Goal: Check status

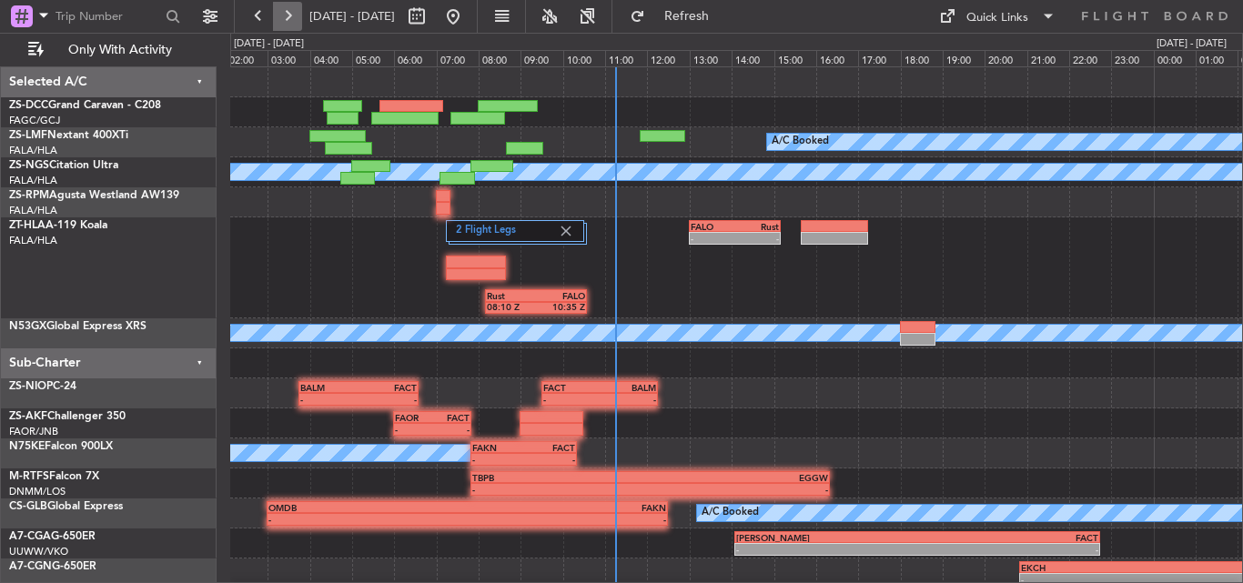
click at [291, 4] on button at bounding box center [287, 16] width 29 height 29
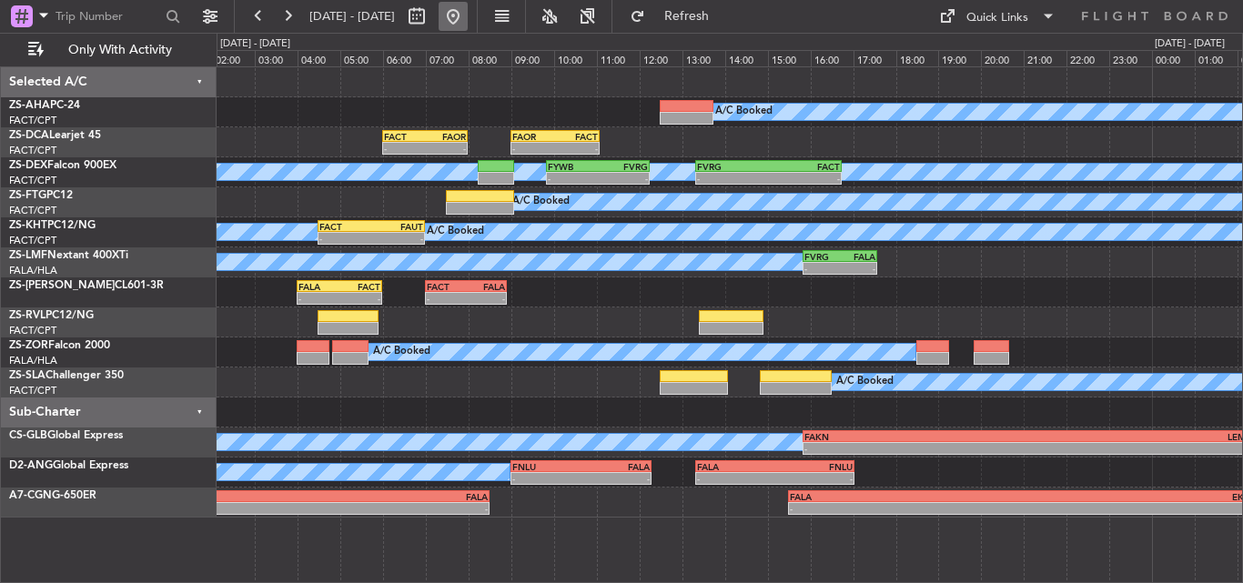
click at [468, 10] on button at bounding box center [453, 16] width 29 height 29
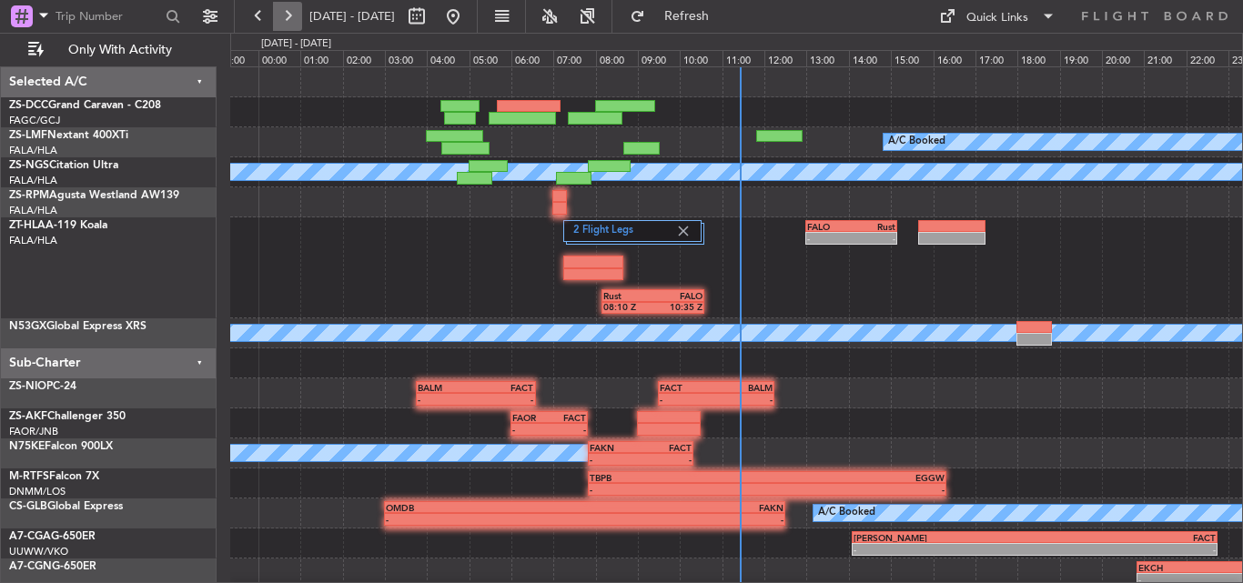
click at [276, 15] on button at bounding box center [287, 16] width 29 height 29
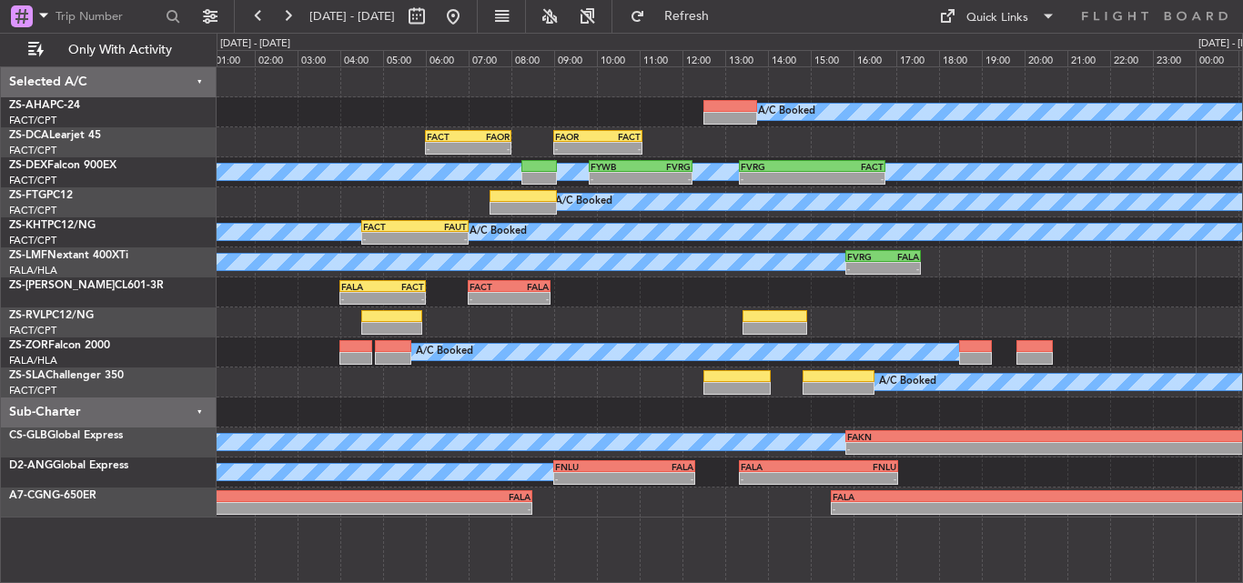
click at [368, 129] on div "A/C Booked FACT 06:00 Z FAOR 08:00 Z - - - - FAOR 09:00 Z FACT 11:05 Z A/C Book…" at bounding box center [729, 292] width 1025 height 450
click at [468, 14] on button at bounding box center [453, 16] width 29 height 29
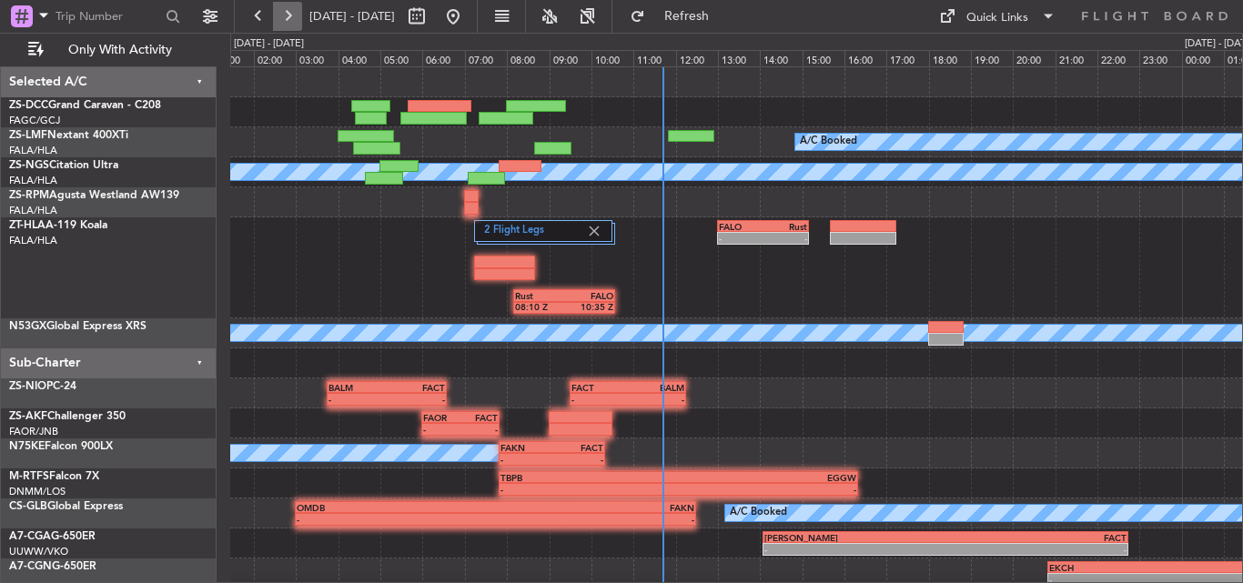
click at [297, 19] on button at bounding box center [287, 16] width 29 height 29
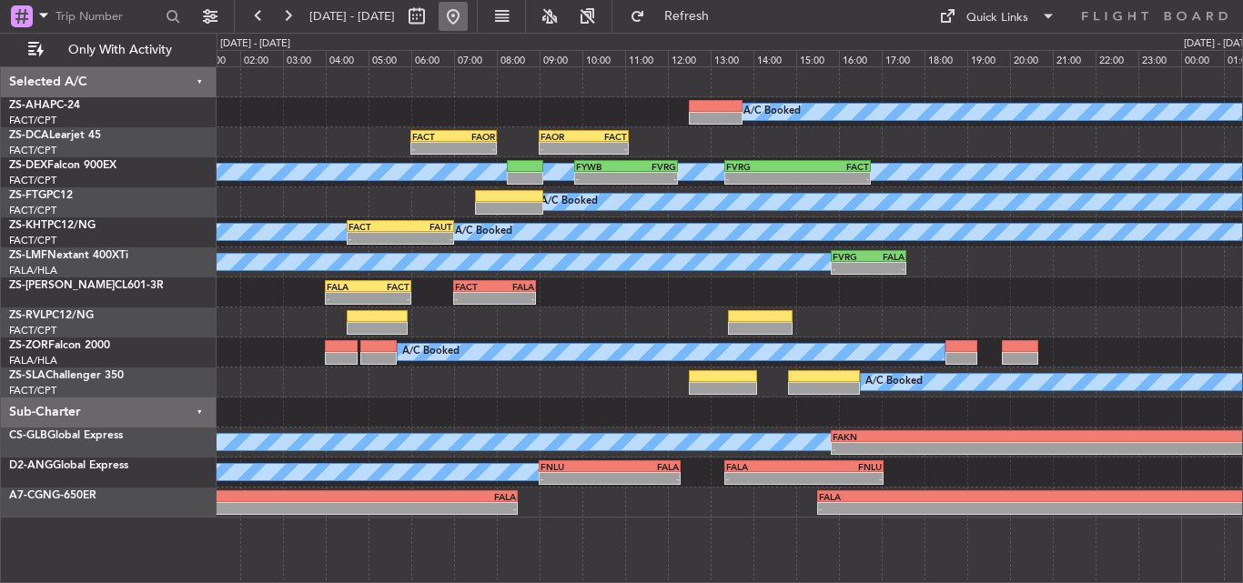
click at [468, 18] on button at bounding box center [453, 16] width 29 height 29
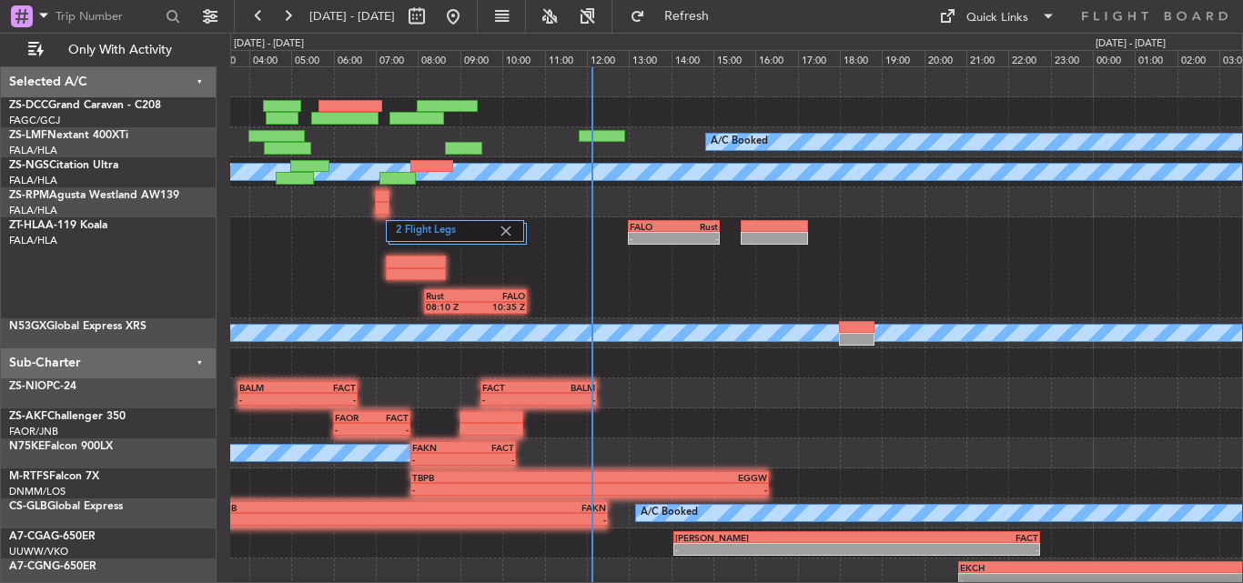
click at [790, 429] on div "- - FAOR 06:00 Z FACT 07:50 Z" at bounding box center [736, 423] width 1012 height 30
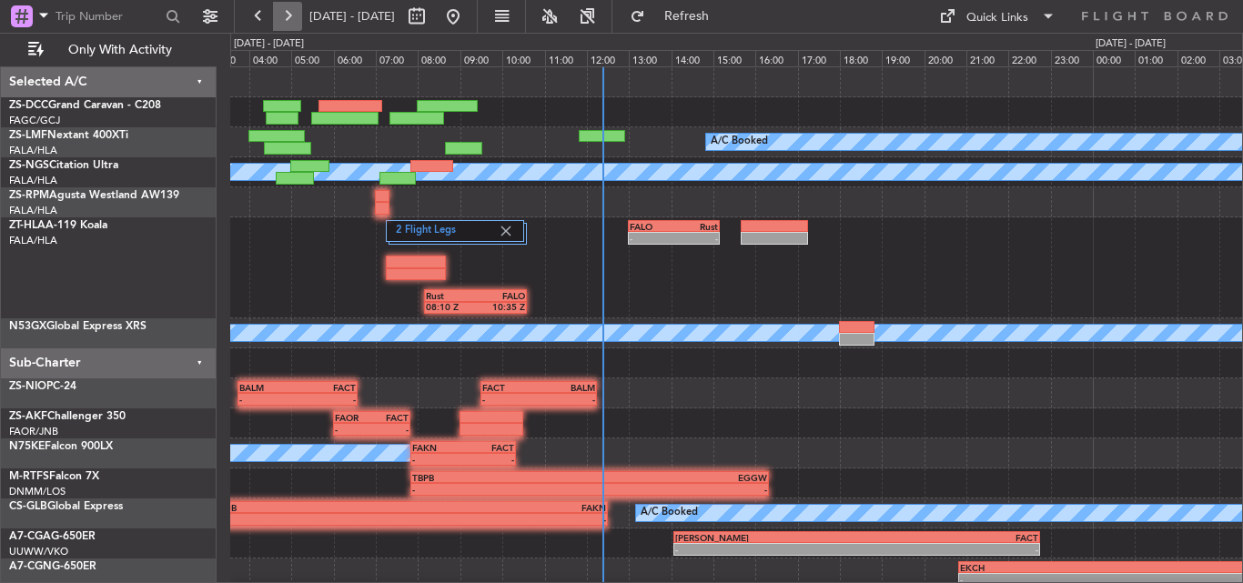
click at [295, 17] on button at bounding box center [287, 16] width 29 height 29
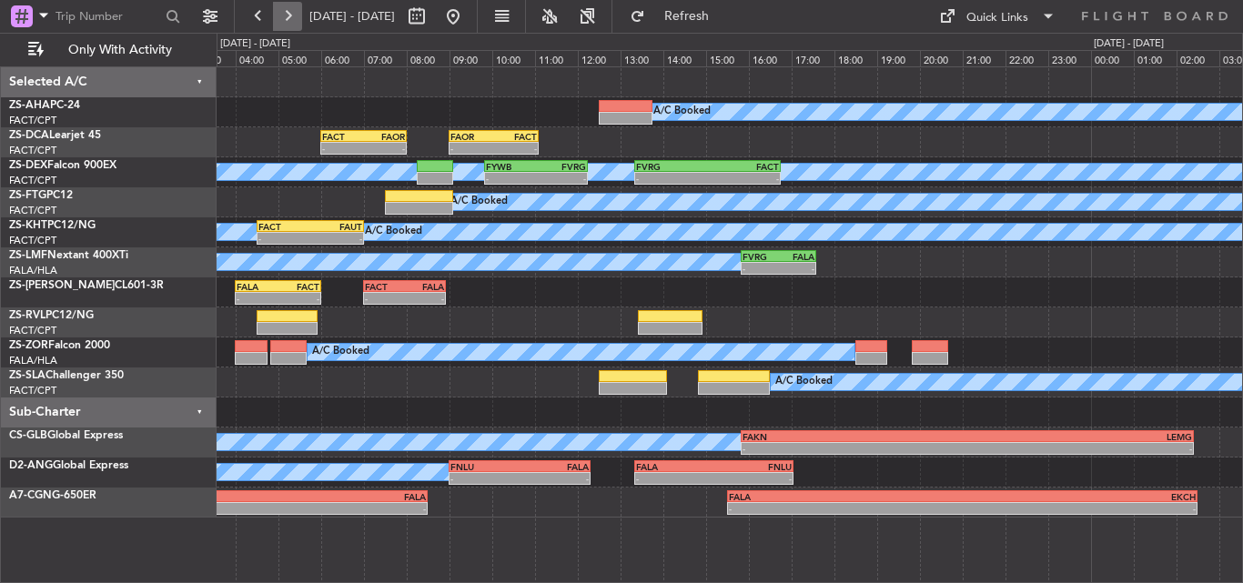
click at [293, 3] on button at bounding box center [287, 16] width 29 height 29
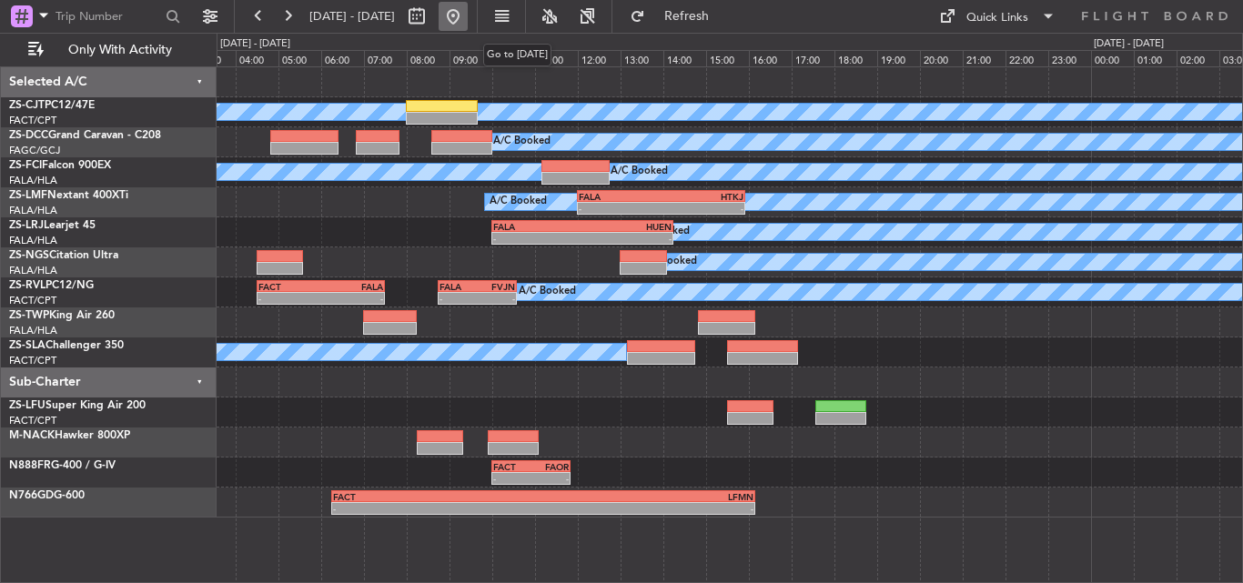
click at [468, 16] on button at bounding box center [453, 16] width 29 height 29
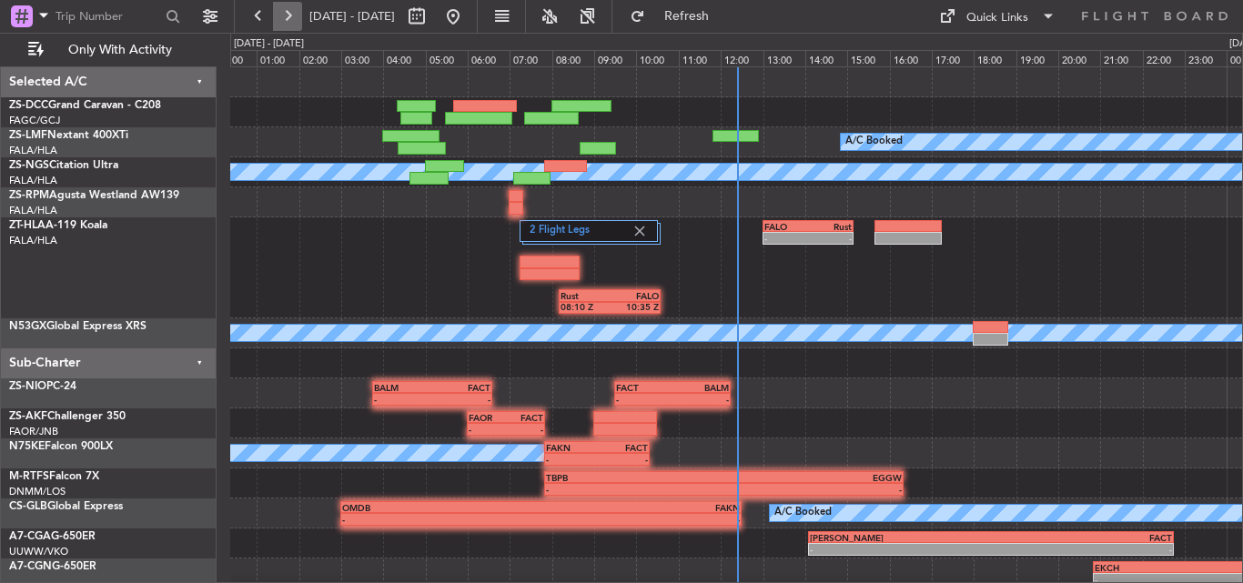
click at [293, 12] on button at bounding box center [287, 16] width 29 height 29
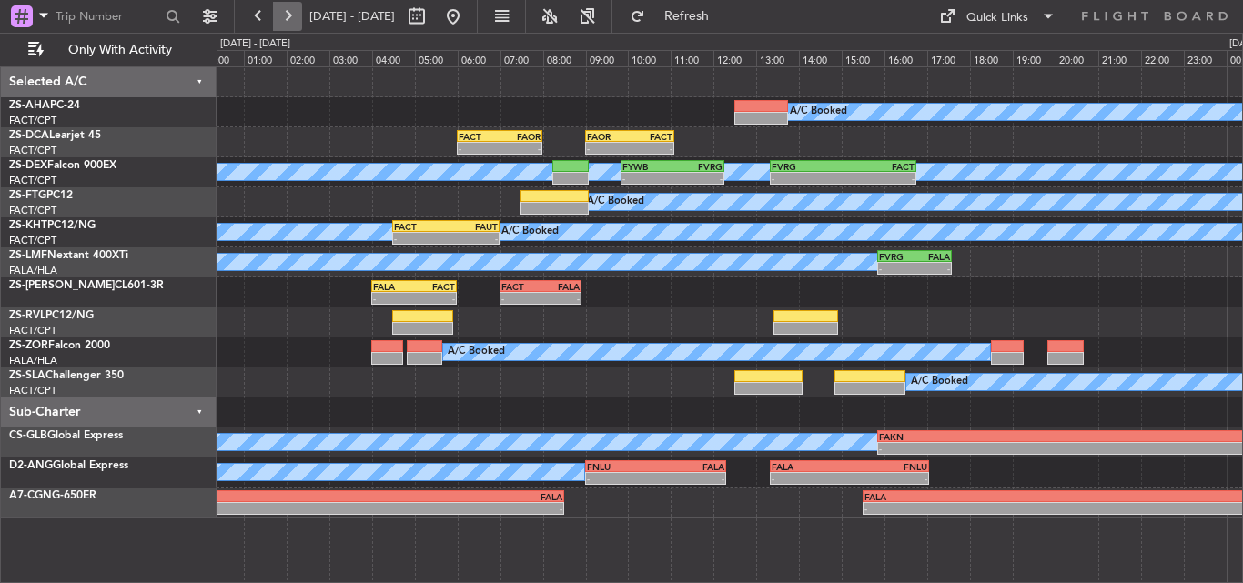
click at [285, 17] on button at bounding box center [287, 16] width 29 height 29
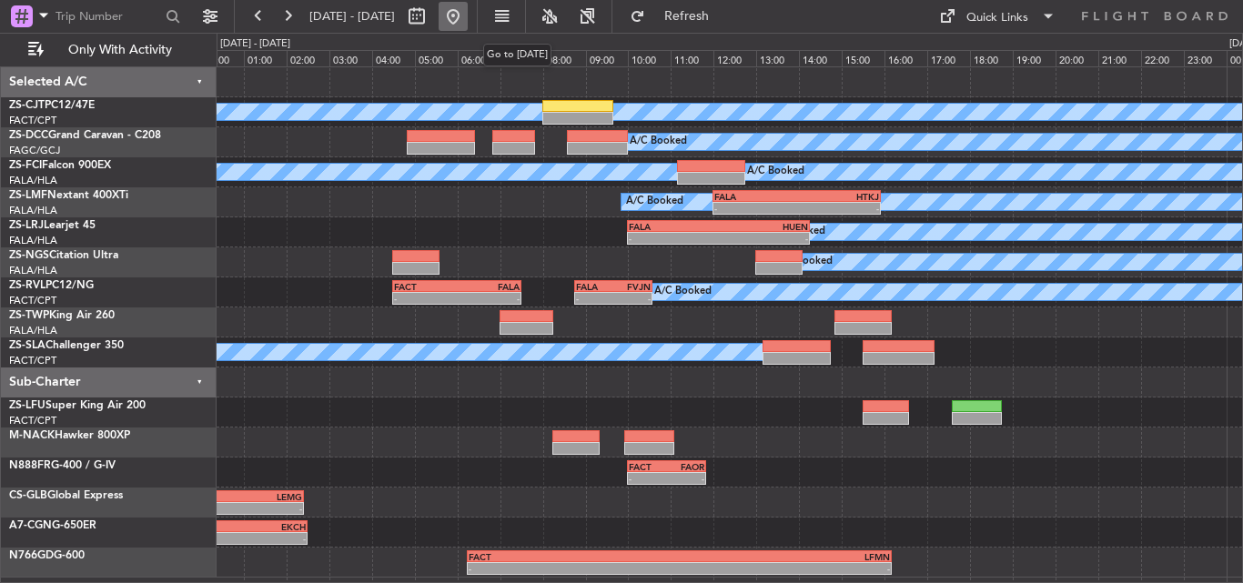
click at [468, 15] on button at bounding box center [453, 16] width 29 height 29
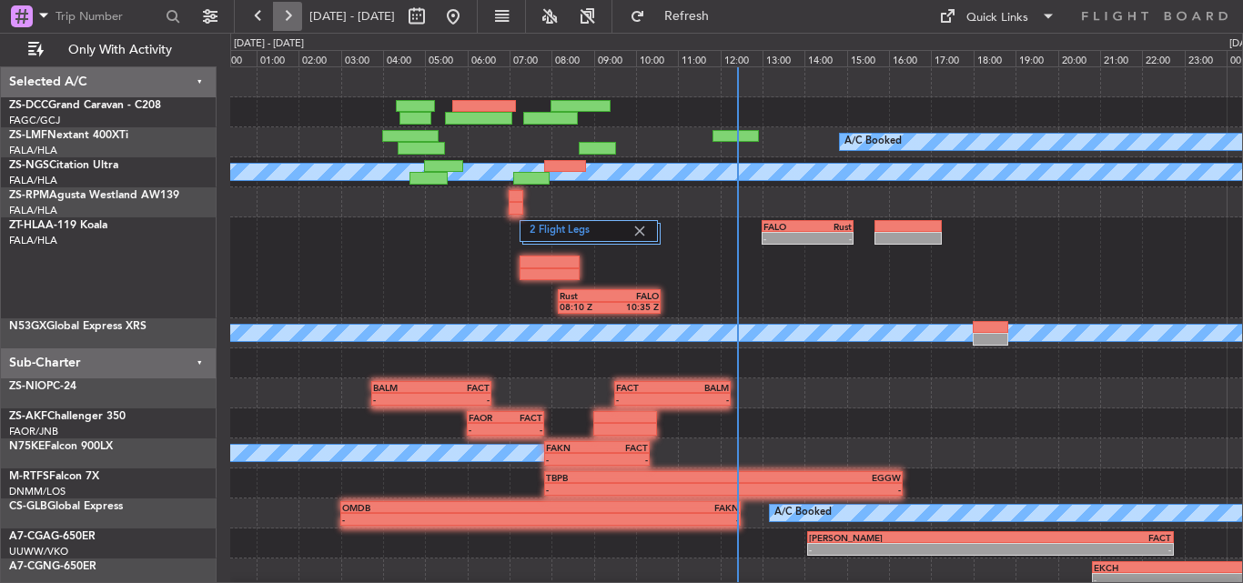
click at [288, 14] on button at bounding box center [287, 16] width 29 height 29
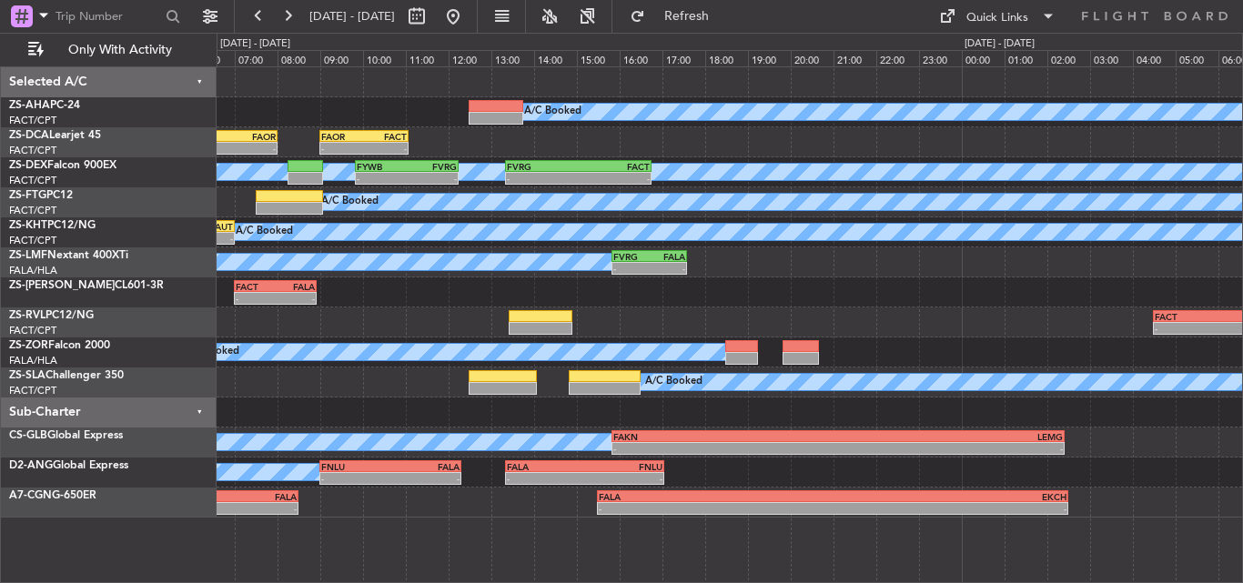
click at [329, 391] on div "A/C Booked" at bounding box center [729, 383] width 1025 height 30
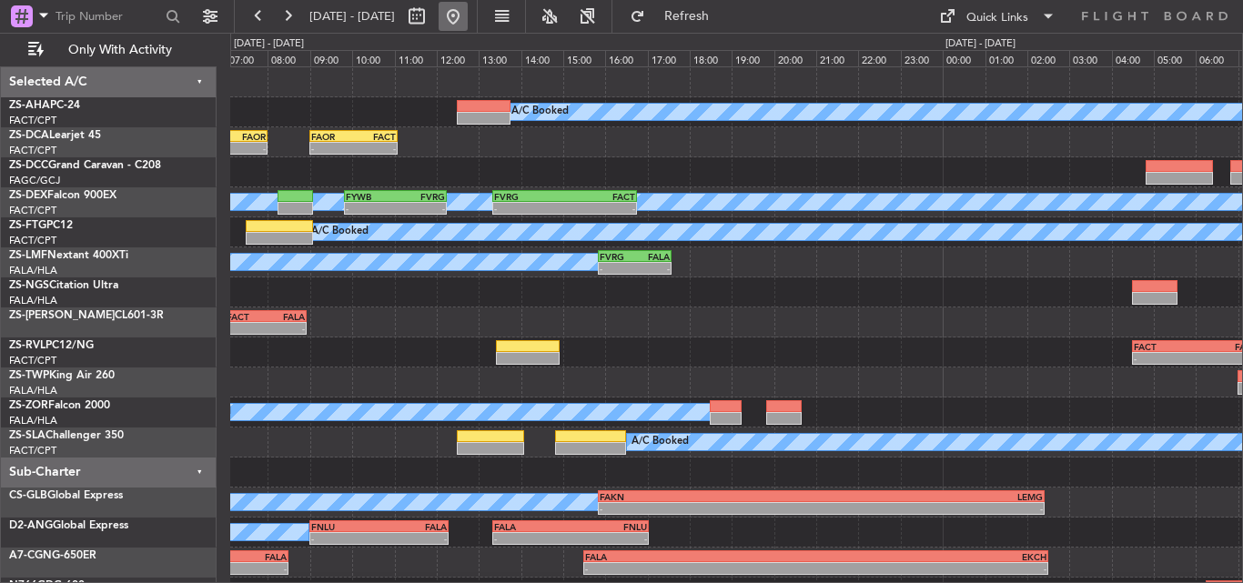
click at [468, 9] on button at bounding box center [453, 16] width 29 height 29
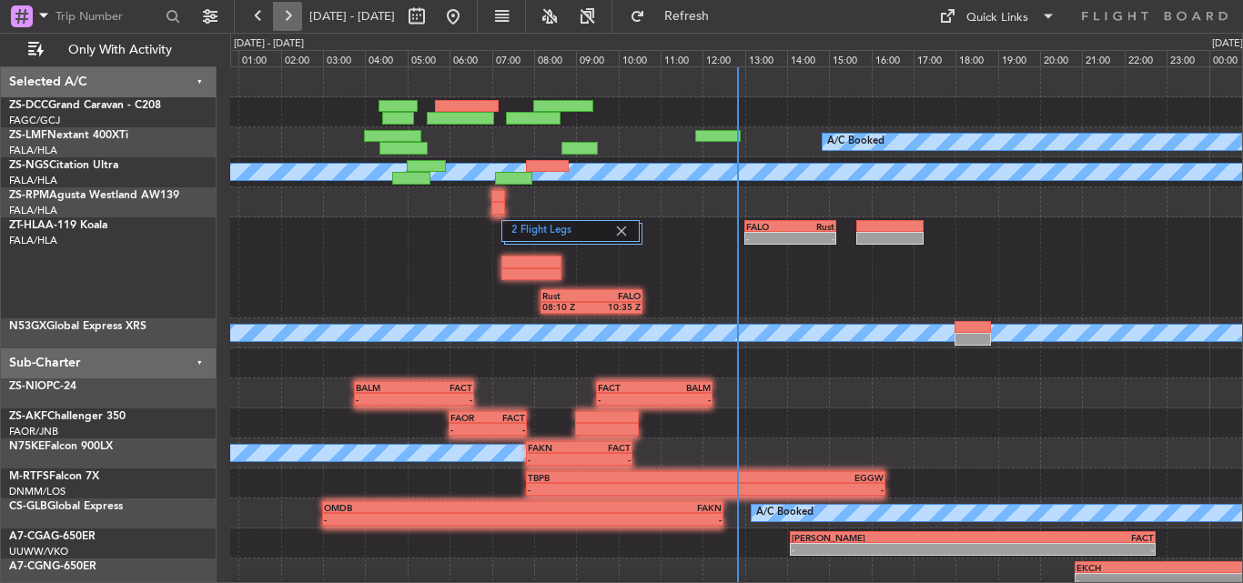
click at [294, 23] on button at bounding box center [287, 16] width 29 height 29
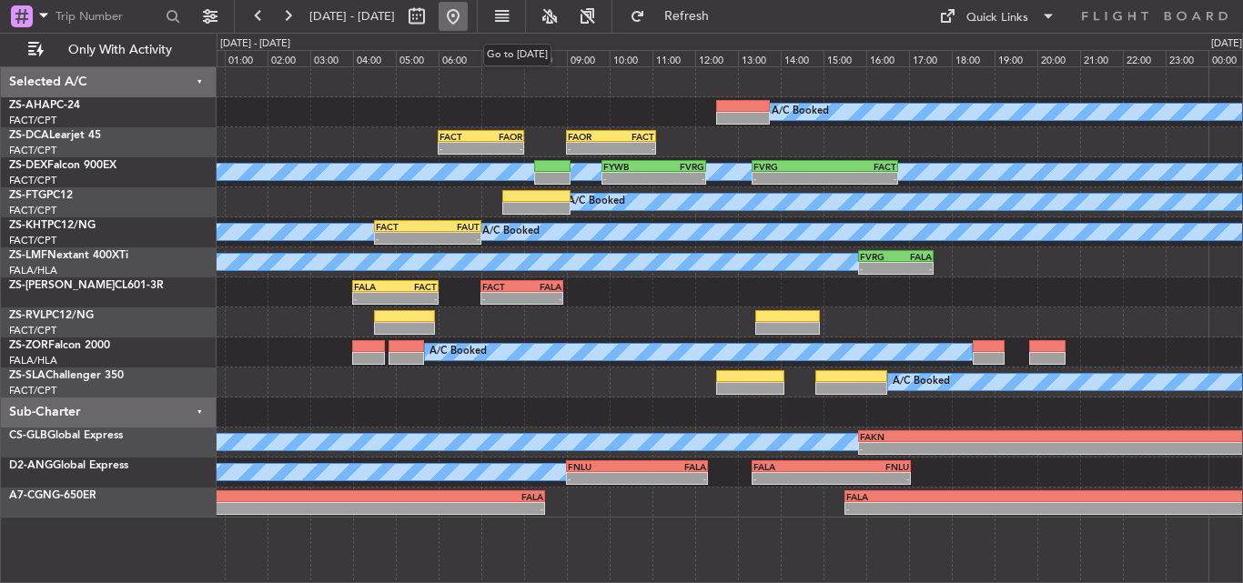
click at [468, 13] on button at bounding box center [453, 16] width 29 height 29
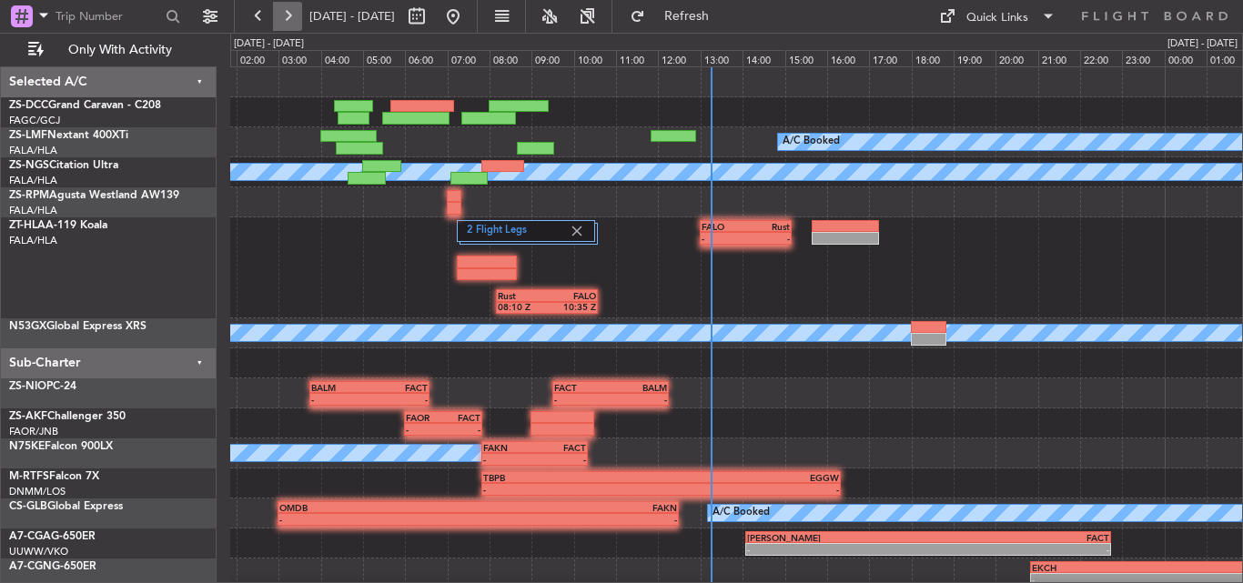
click at [290, 11] on button at bounding box center [287, 16] width 29 height 29
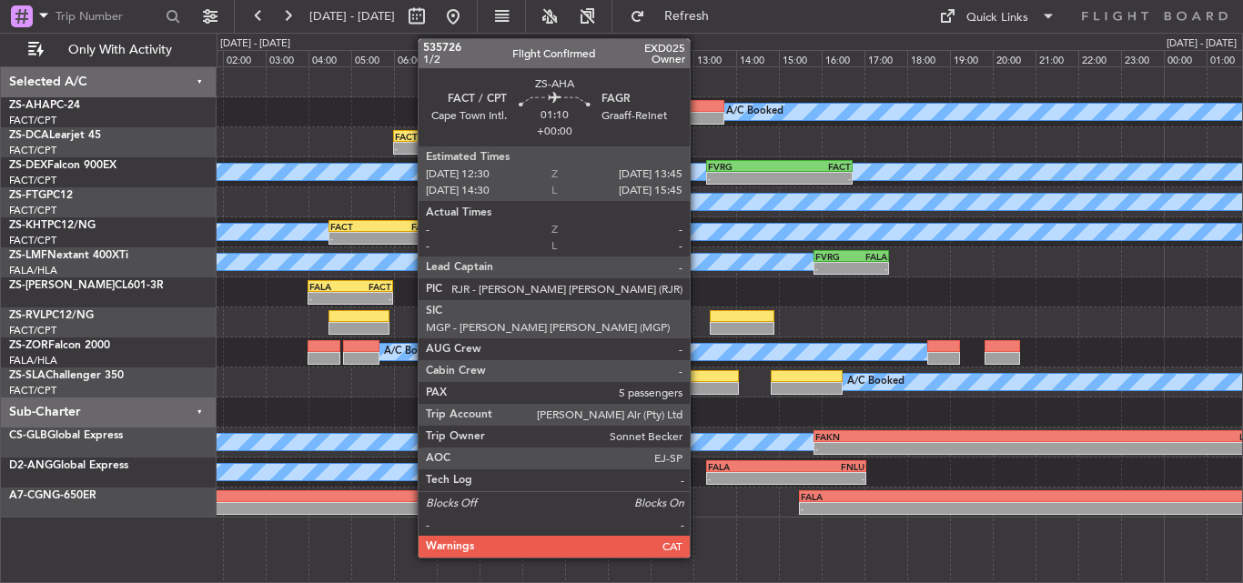
click at [698, 117] on div at bounding box center [698, 118] width 54 height 13
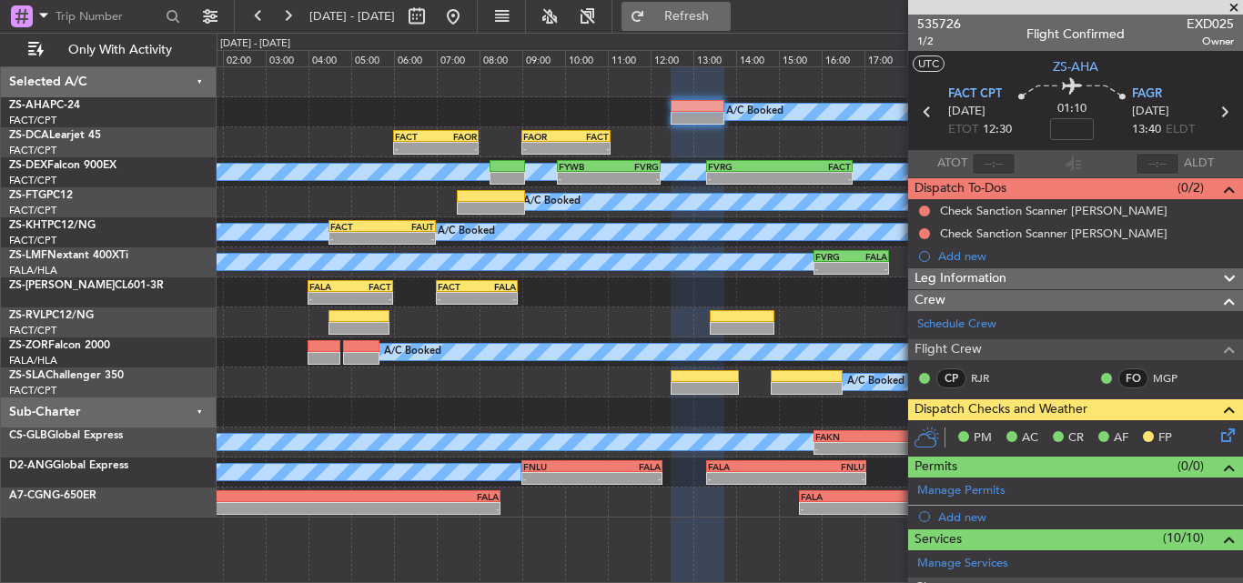
click at [722, 17] on span "Refresh" at bounding box center [687, 16] width 76 height 13
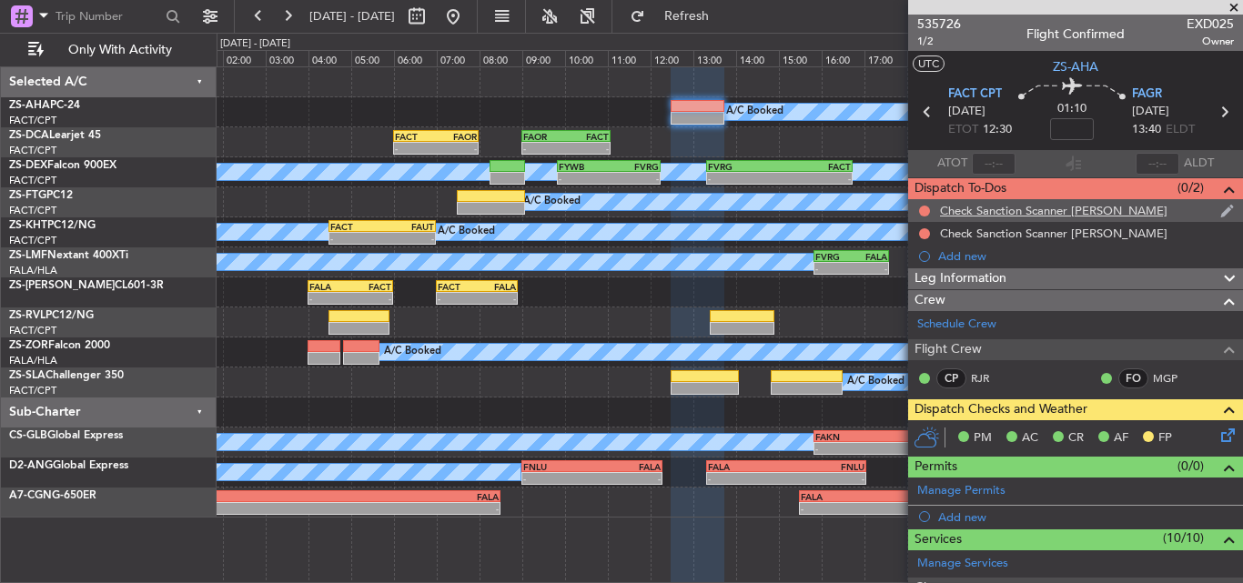
click at [1220, 207] on img at bounding box center [1227, 211] width 14 height 16
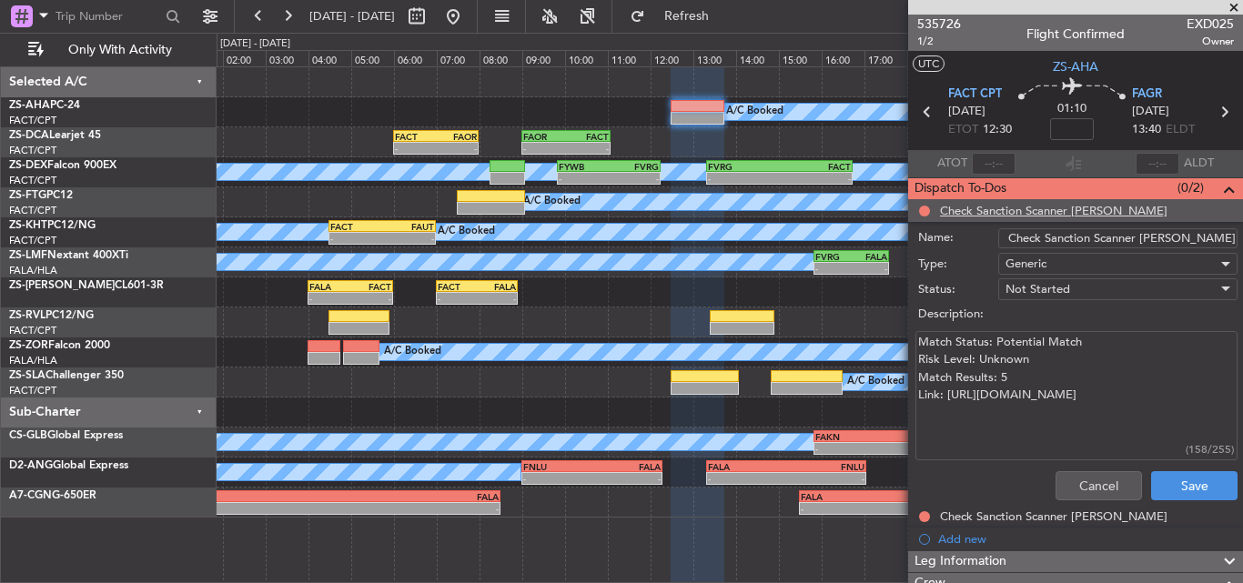
click at [1217, 264] on div at bounding box center [1223, 264] width 13 height 15
click at [956, 257] on div at bounding box center [621, 291] width 1243 height 583
click at [956, 188] on div "Actual Take-Off Time" at bounding box center [947, 196] width 103 height 23
click at [940, 23] on span "535726" at bounding box center [939, 24] width 44 height 19
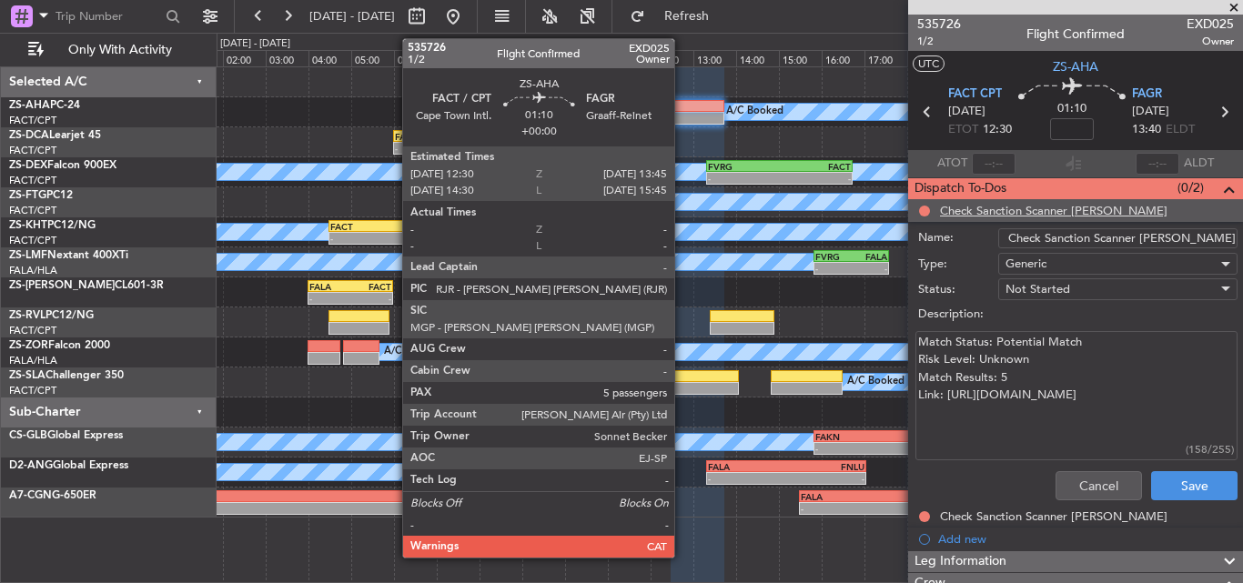
click at [682, 110] on div at bounding box center [698, 106] width 54 height 13
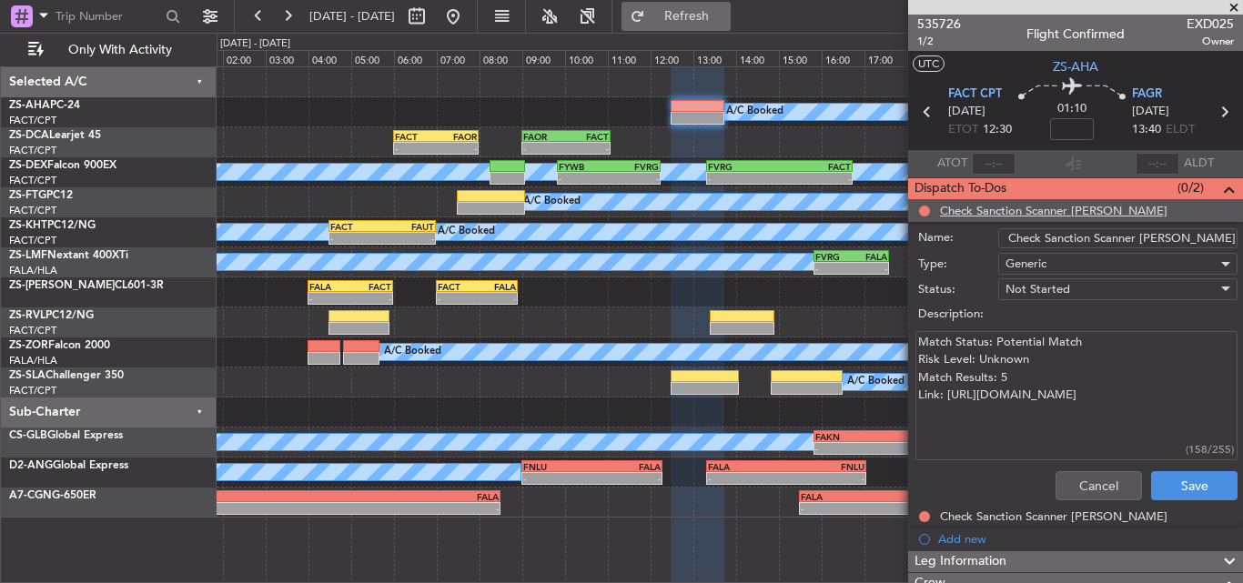
click at [725, 15] on span "Refresh" at bounding box center [687, 16] width 76 height 13
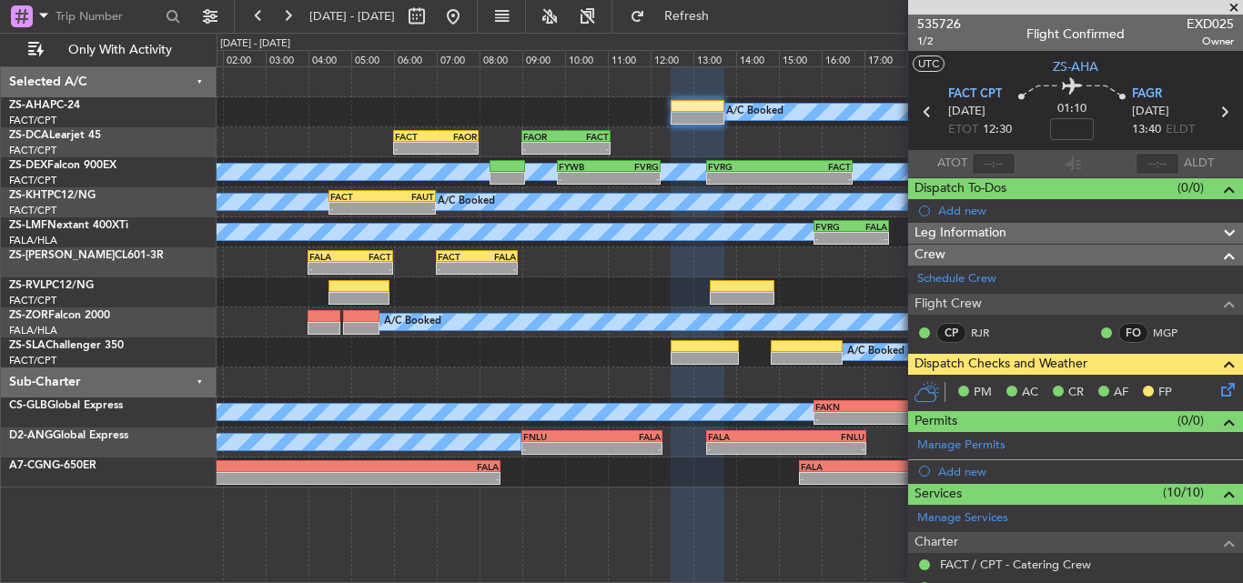
drag, startPoint x: 1231, startPoint y: 4, endPoint x: 1188, endPoint y: 44, distance: 58.6
click at [1231, 4] on span at bounding box center [1234, 8] width 18 height 16
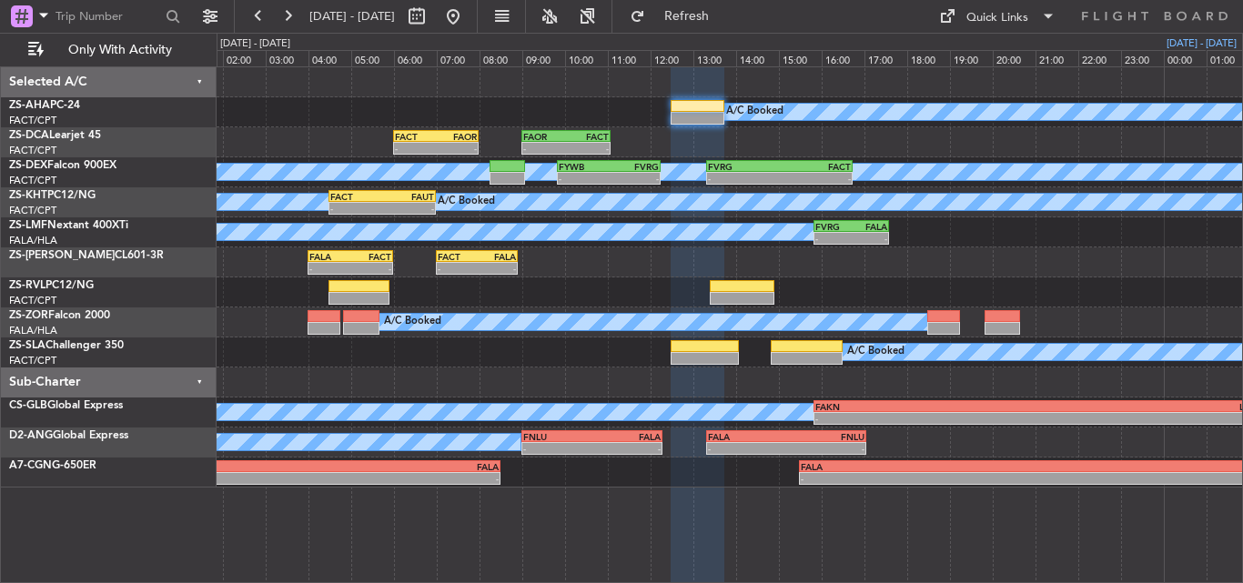
type input "0"
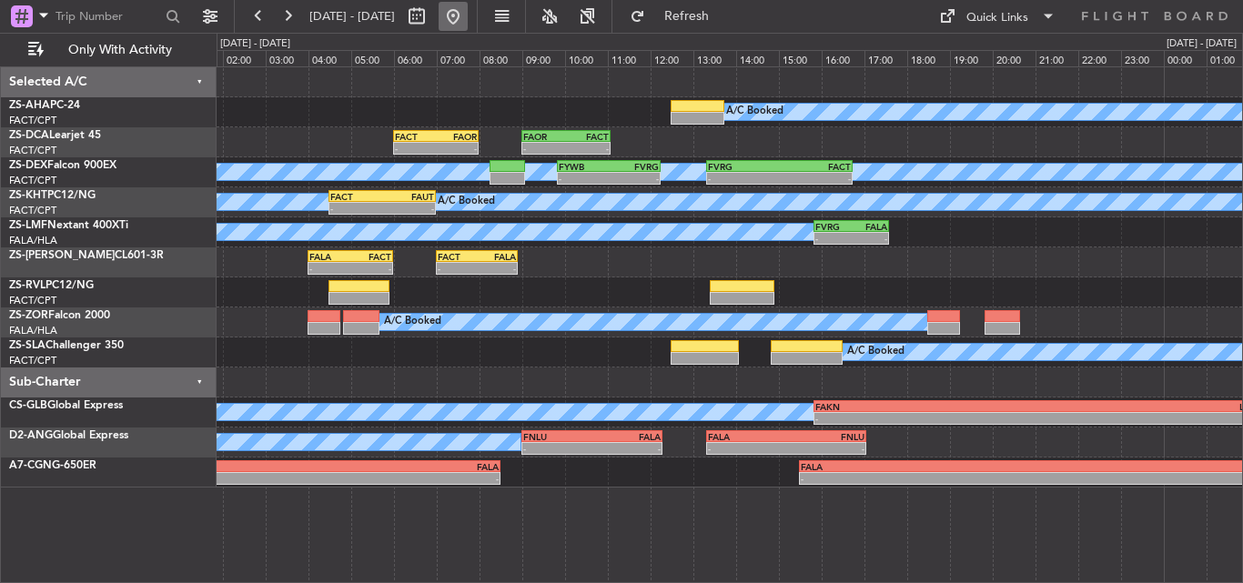
click at [468, 15] on button at bounding box center [453, 16] width 29 height 29
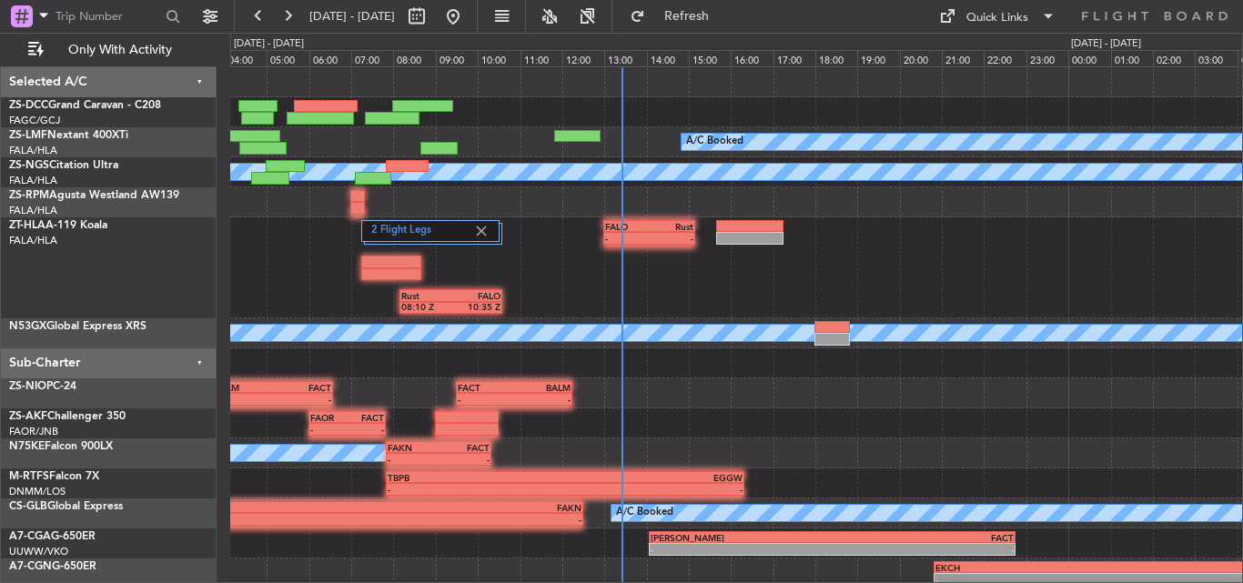
click at [530, 268] on div "- - FALO 13:00 Z Rust 15:10 Z Rust 08:10 Z FALO 10:35 Z 2 Flight Legs" at bounding box center [736, 267] width 1012 height 101
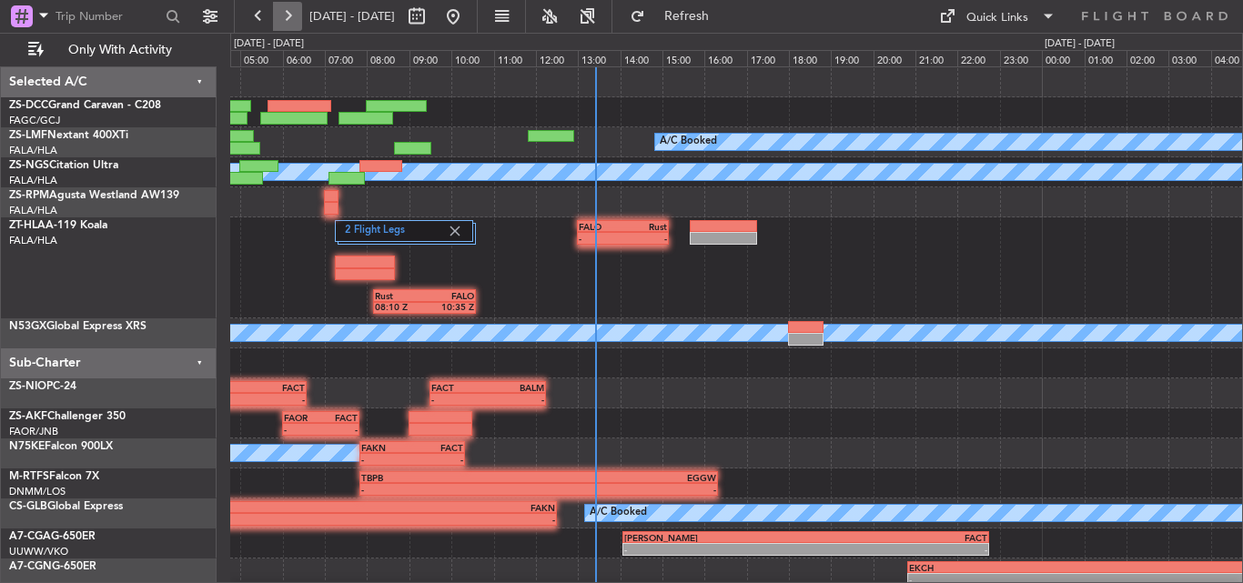
click at [289, 9] on button at bounding box center [287, 16] width 29 height 29
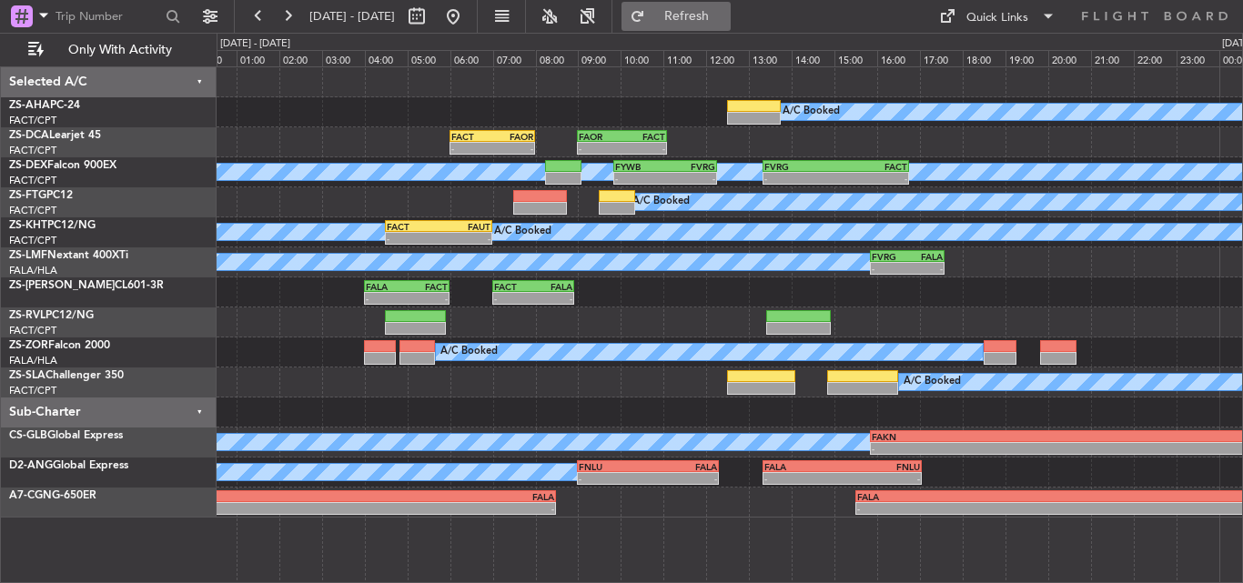
click at [725, 11] on span "Refresh" at bounding box center [687, 16] width 76 height 13
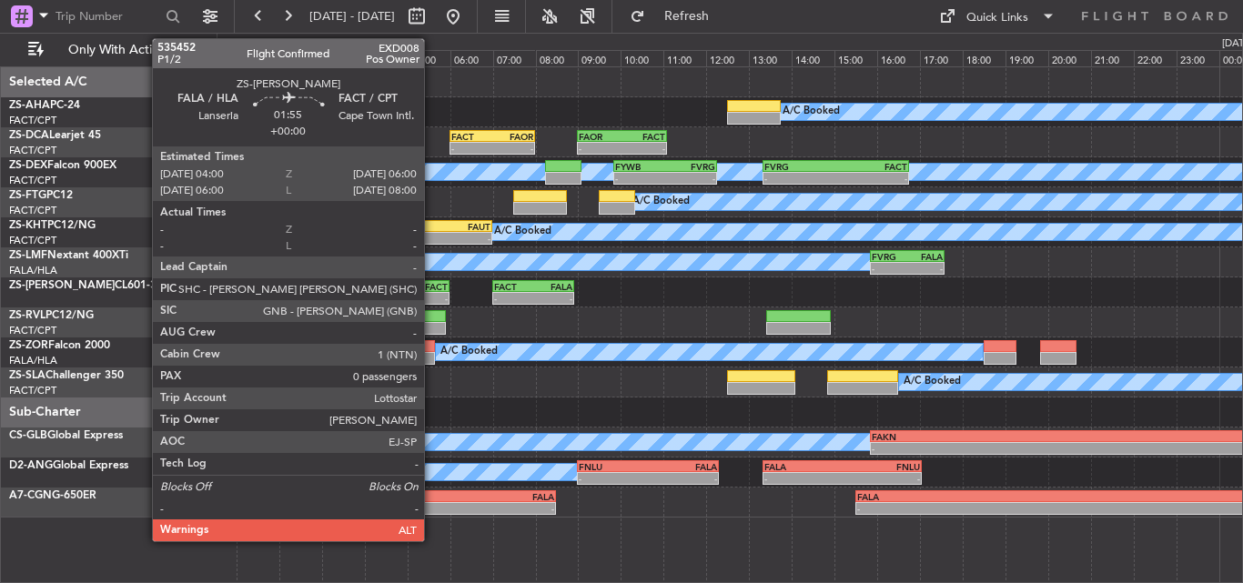
click at [432, 292] on div "- -" at bounding box center [407, 298] width 86 height 13
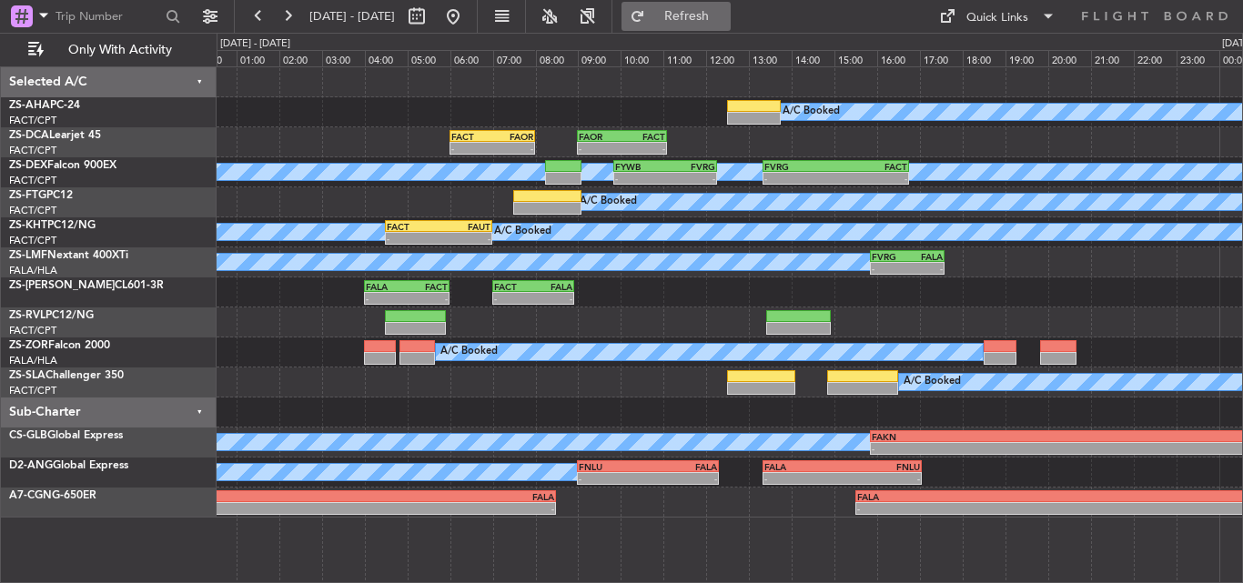
click at [691, 12] on button "Refresh" at bounding box center [675, 16] width 109 height 29
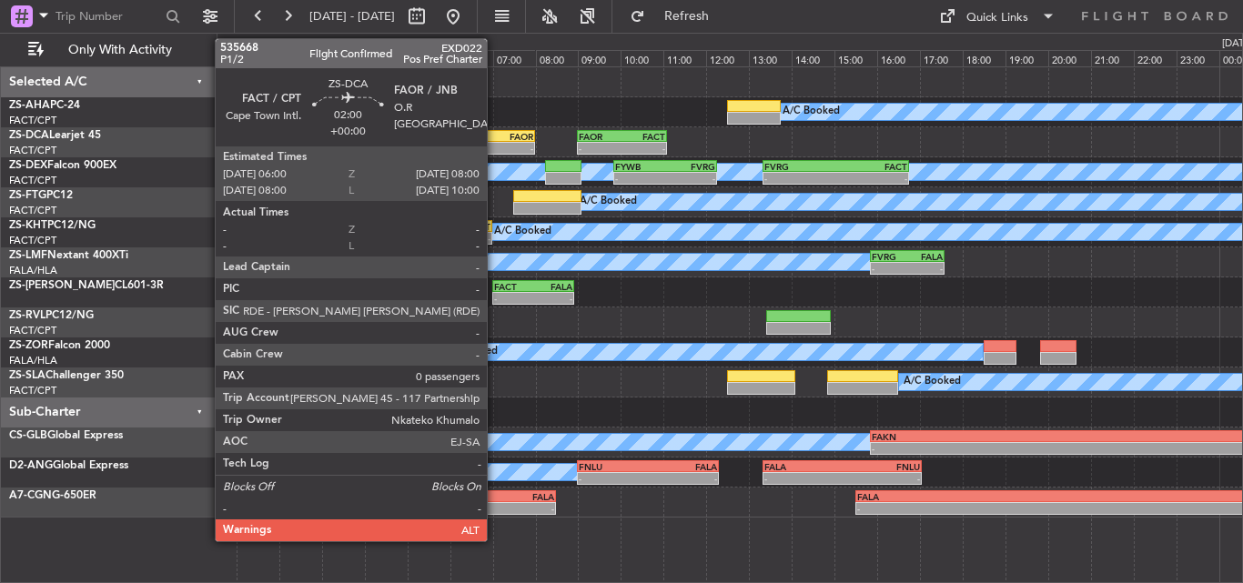
click at [495, 140] on div "FAOR" at bounding box center [512, 136] width 41 height 11
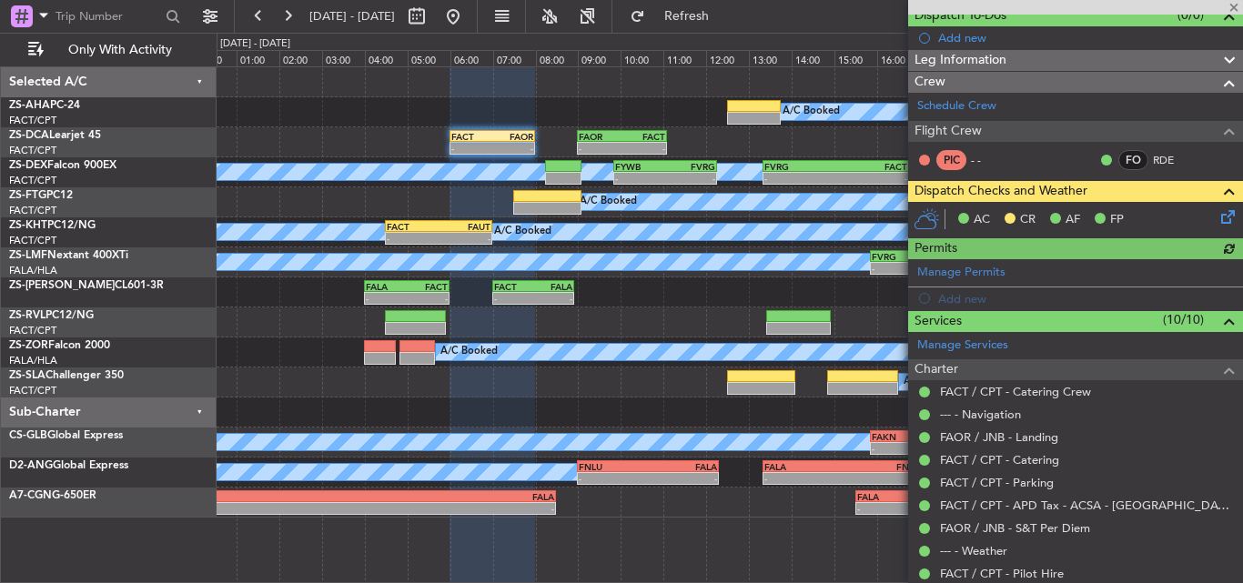
scroll to position [182, 0]
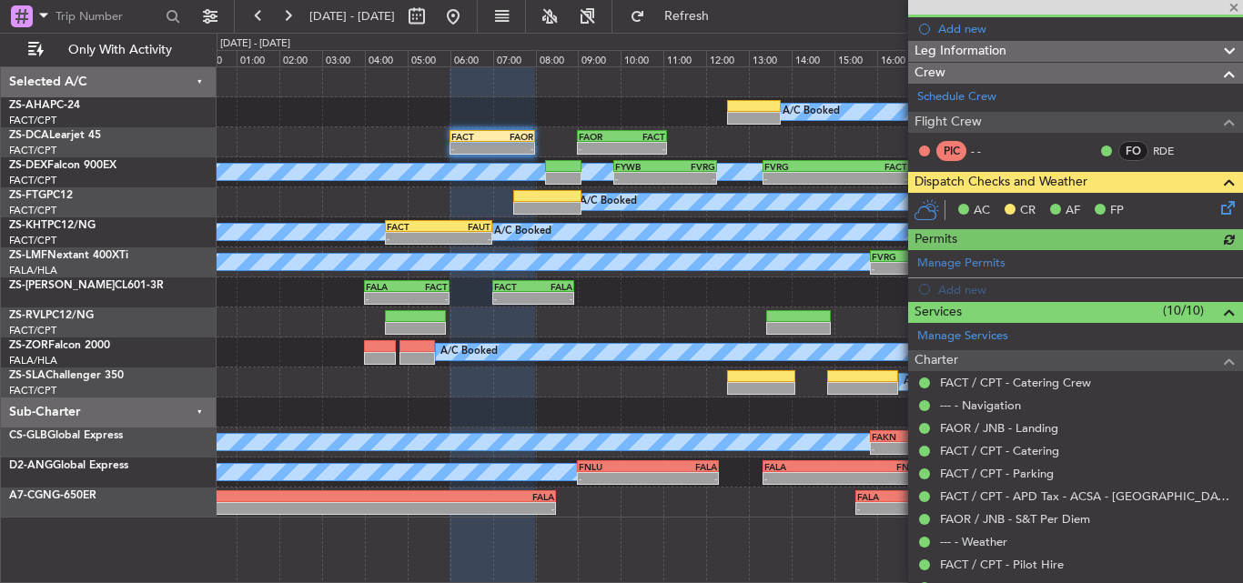
click at [1224, 202] on icon at bounding box center [1224, 204] width 15 height 15
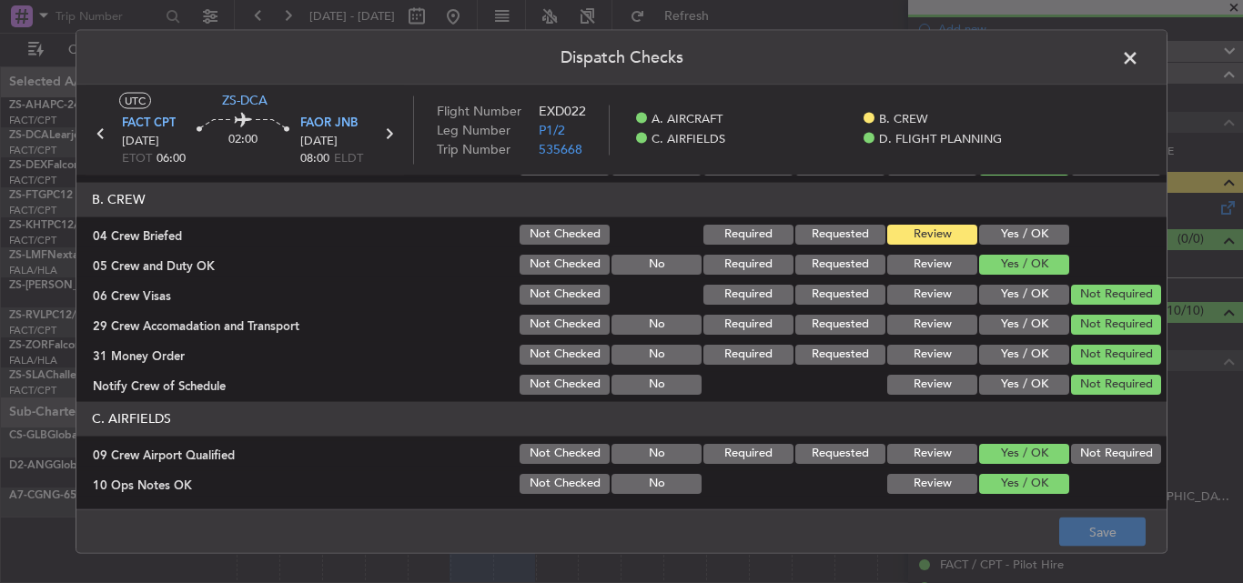
click at [988, 217] on header "B. CREW" at bounding box center [621, 199] width 1090 height 35
click at [995, 234] on button "Yes / OK" at bounding box center [1024, 234] width 90 height 20
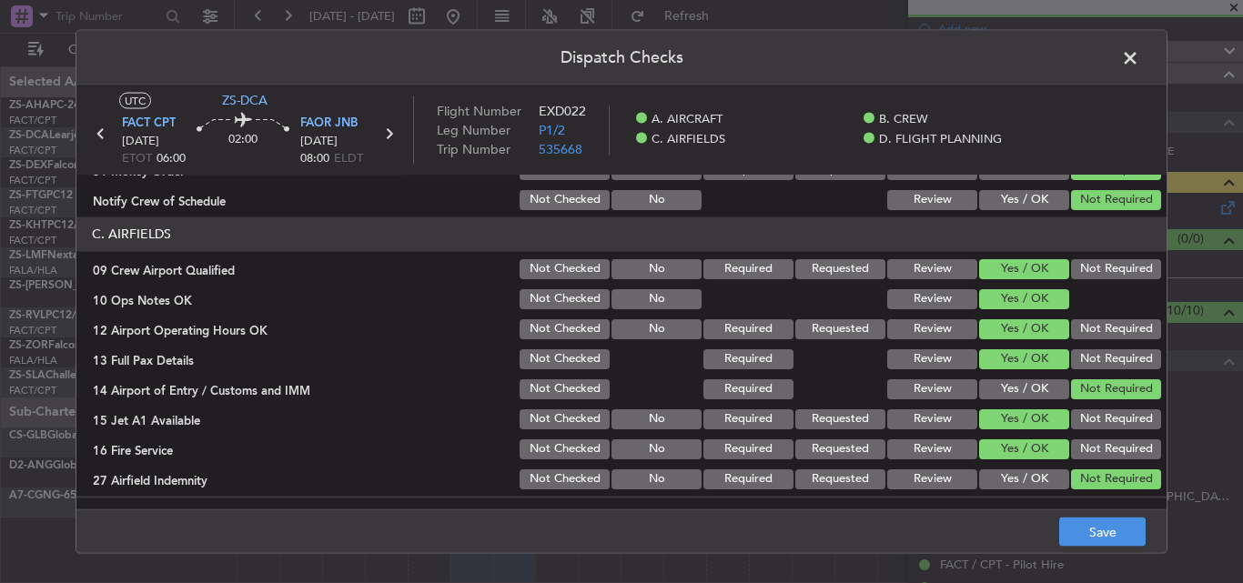
scroll to position [221, 0]
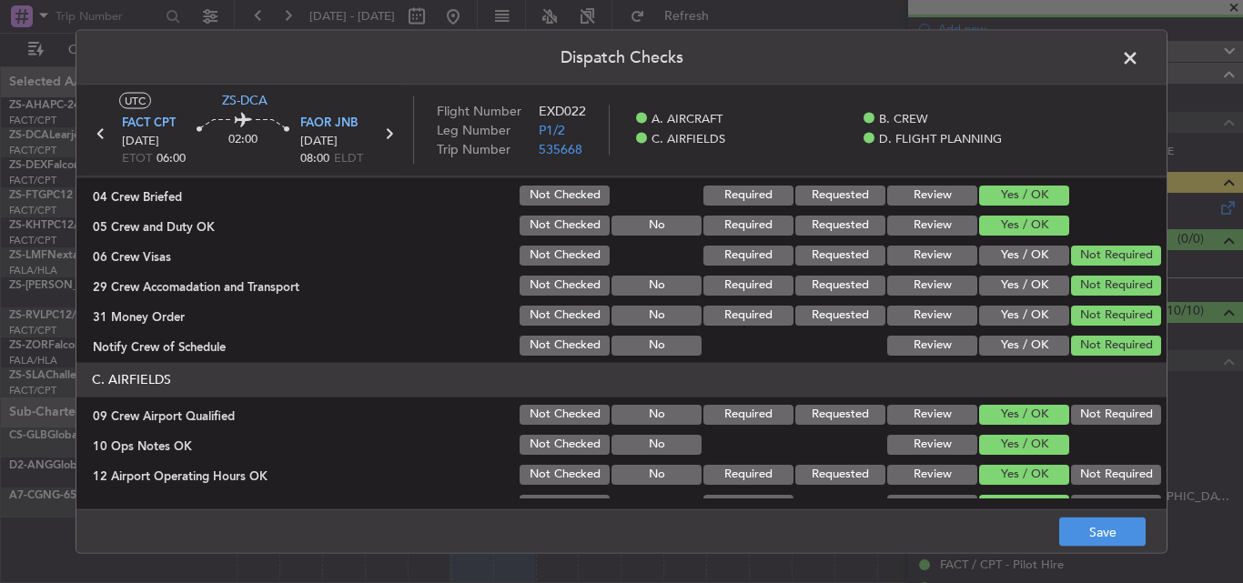
click at [937, 187] on button "Review" at bounding box center [932, 195] width 90 height 20
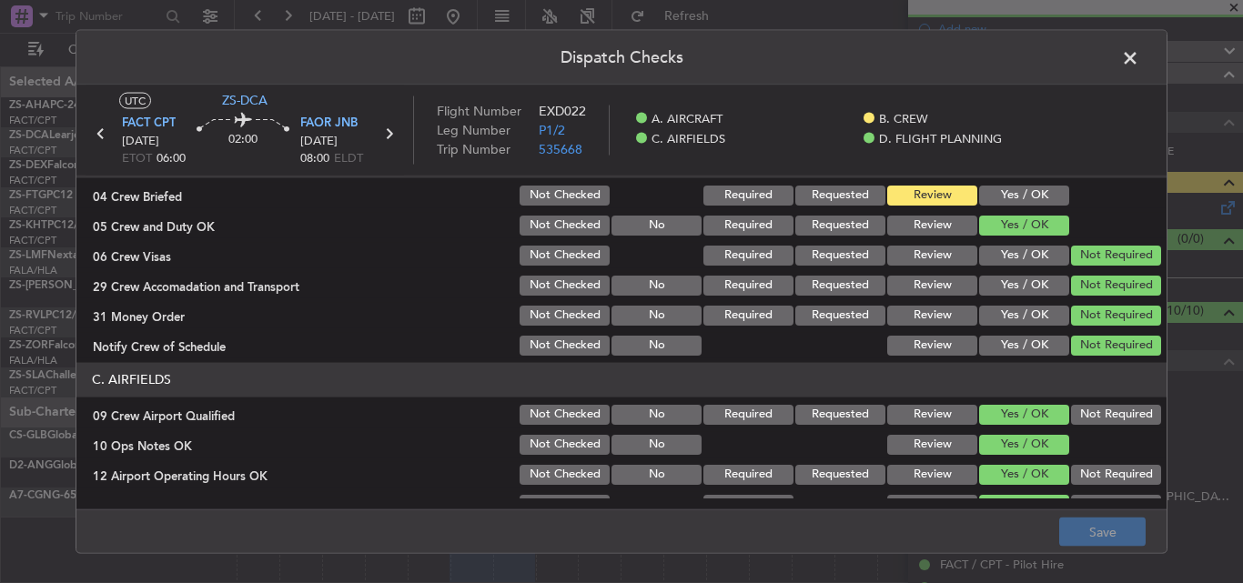
click at [1139, 56] on span at bounding box center [1139, 62] width 0 height 36
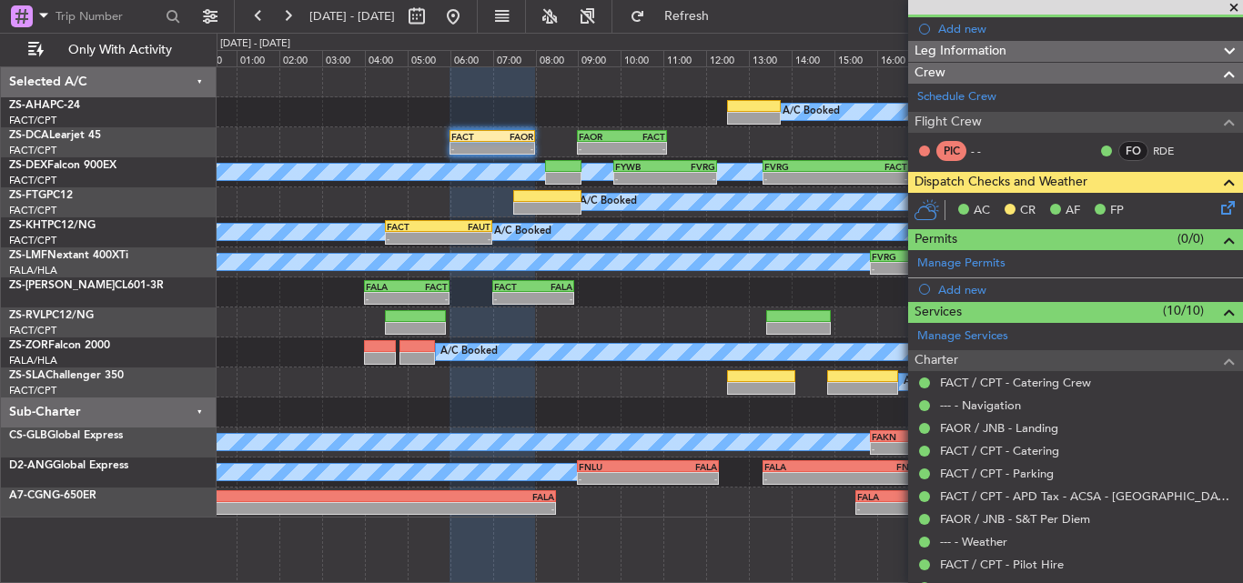
scroll to position [248, 0]
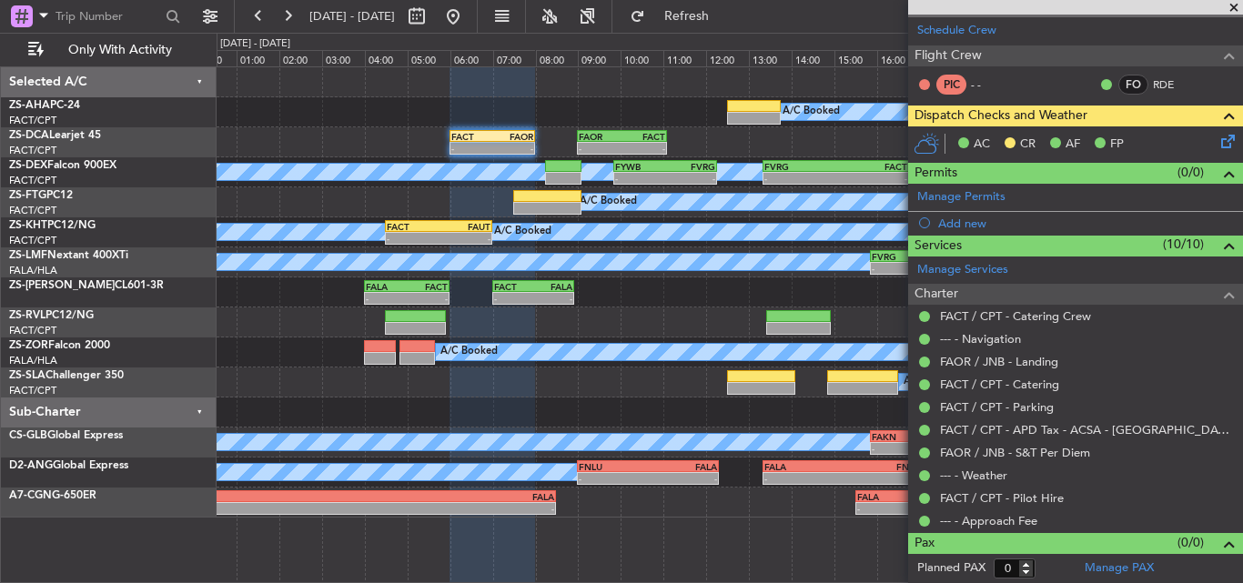
click at [1240, 0] on span at bounding box center [1234, 8] width 18 height 16
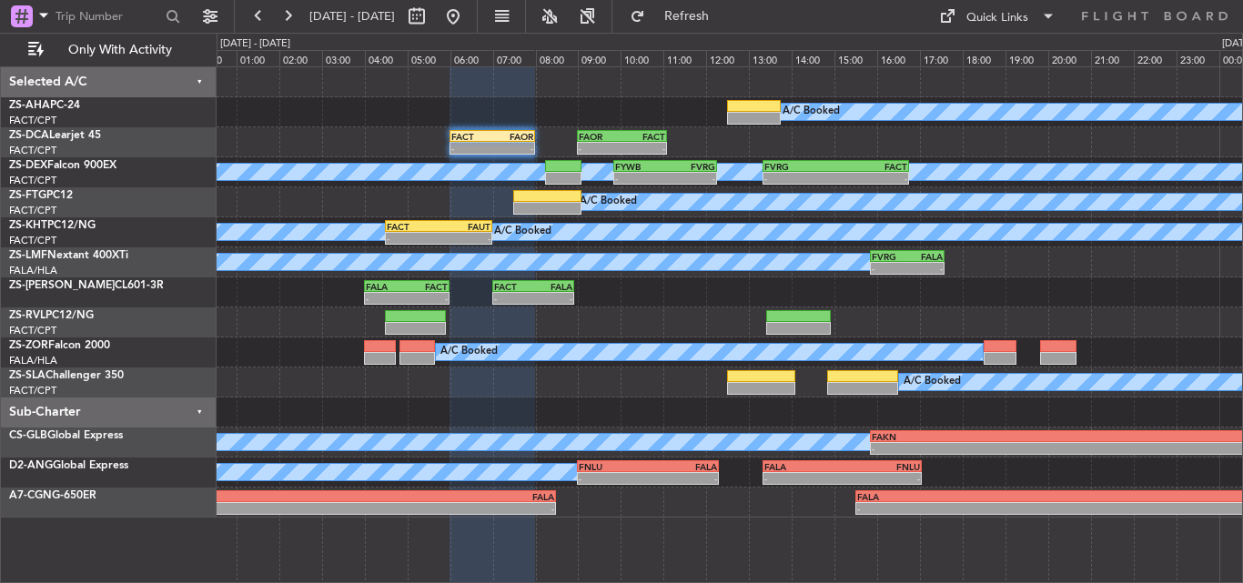
scroll to position [0, 0]
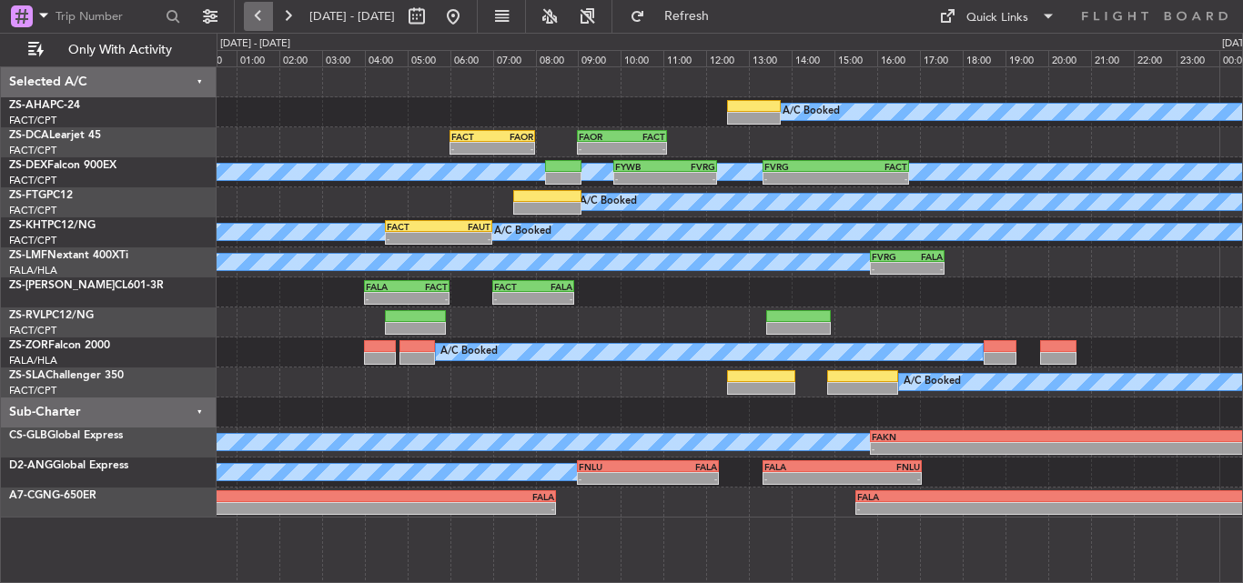
click at [271, 15] on button at bounding box center [258, 16] width 29 height 29
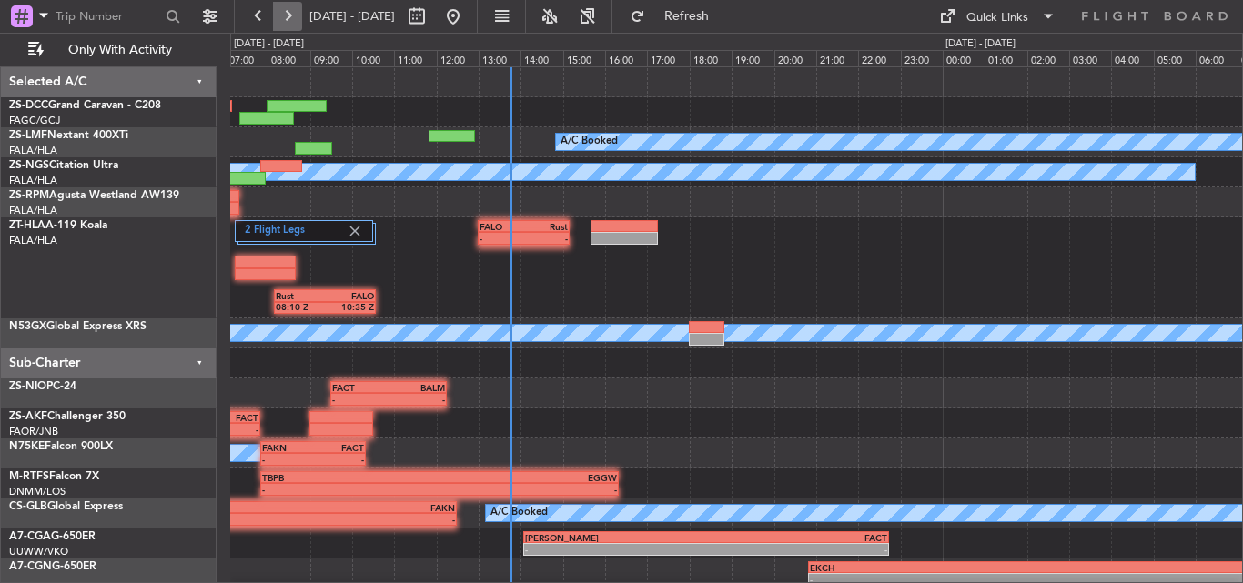
click at [287, 18] on button at bounding box center [287, 16] width 29 height 29
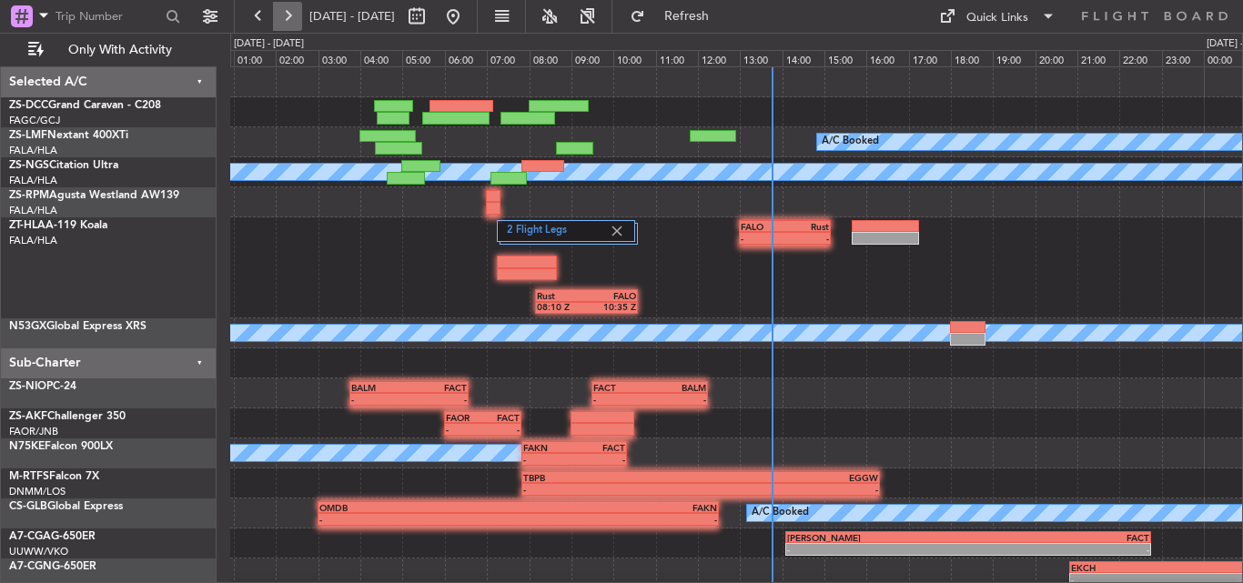
click at [287, 18] on button at bounding box center [287, 16] width 29 height 29
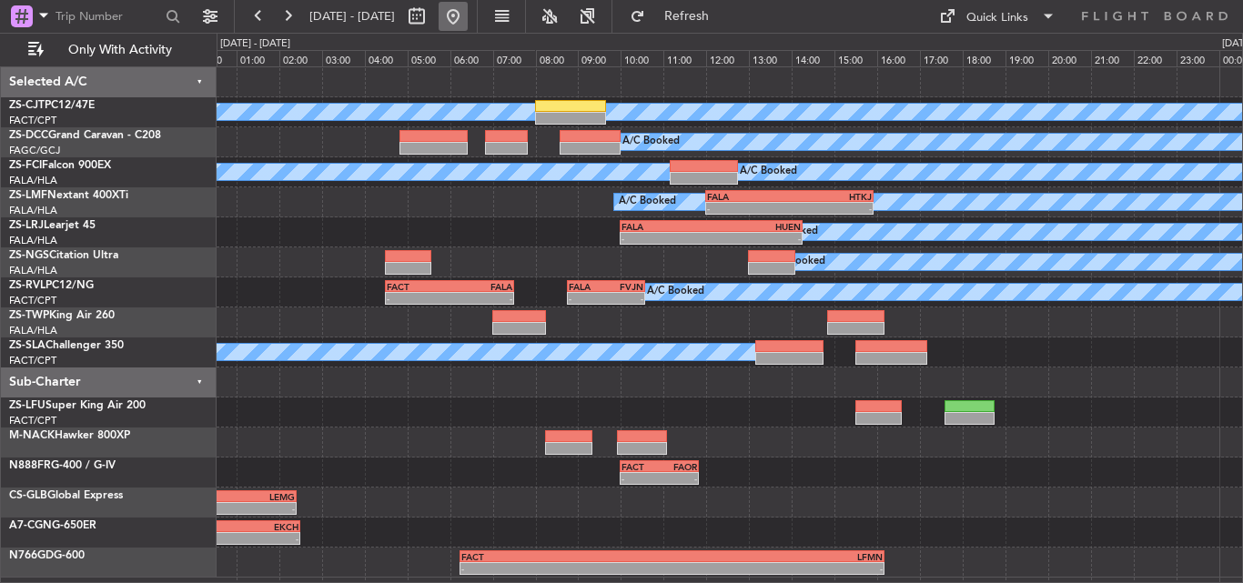
click at [468, 23] on button at bounding box center [453, 16] width 29 height 29
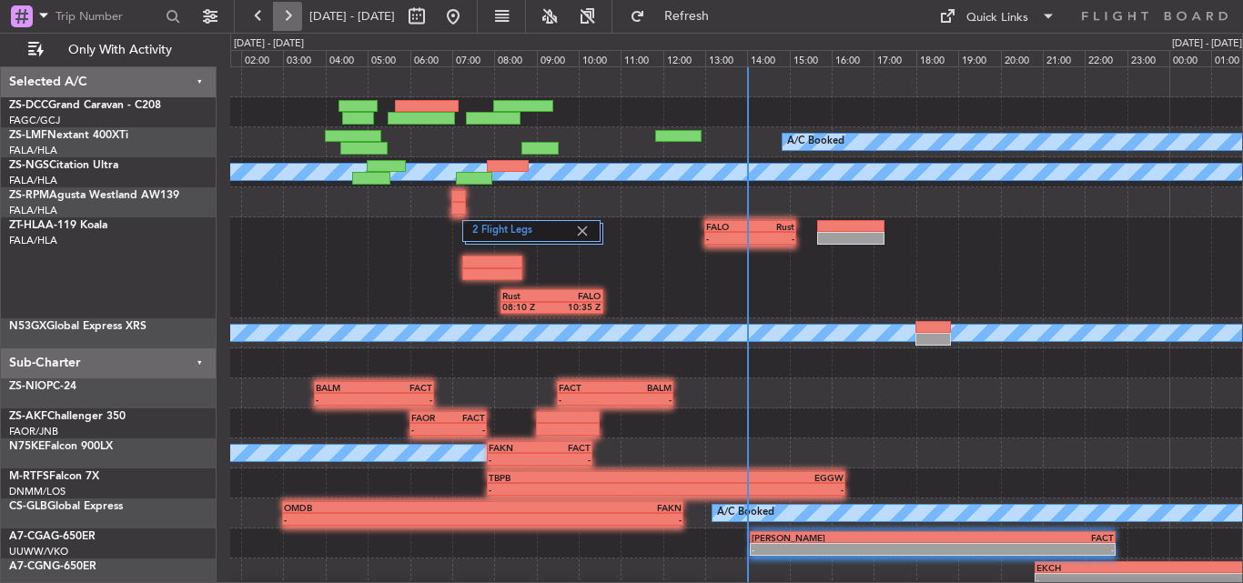
click at [291, 13] on button at bounding box center [287, 16] width 29 height 29
